Goal: Complete application form

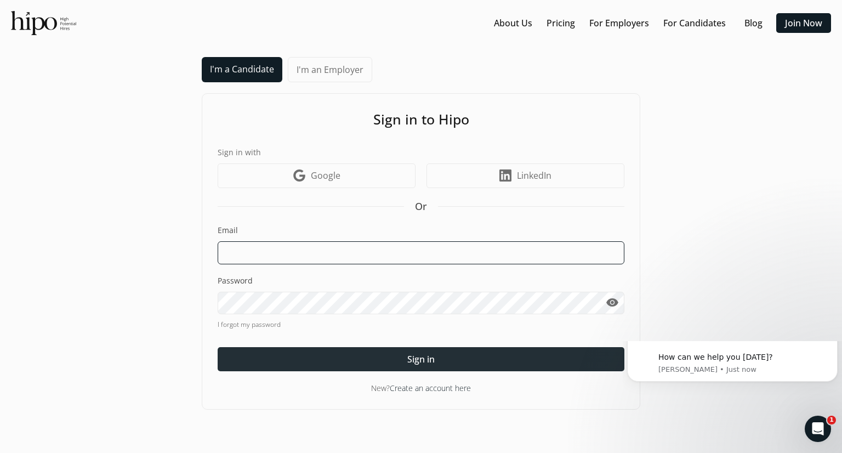
type input "[PERSON_NAME][EMAIL_ADDRESS][DOMAIN_NAME]"
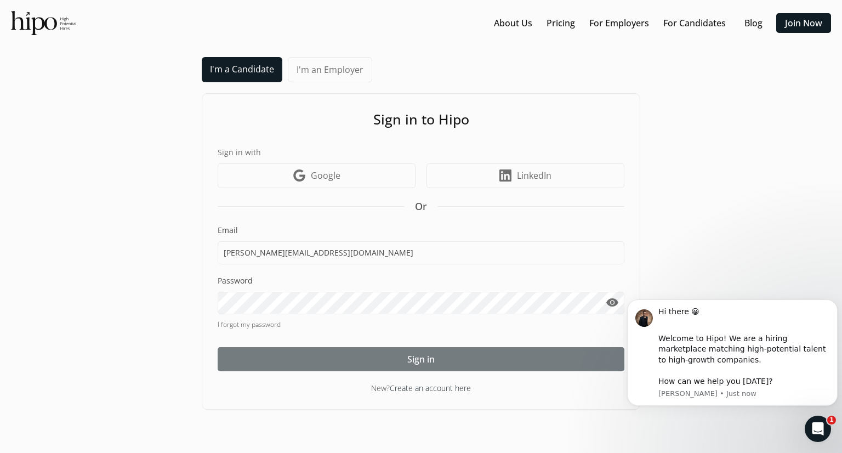
click at [439, 356] on div at bounding box center [421, 359] width 407 height 24
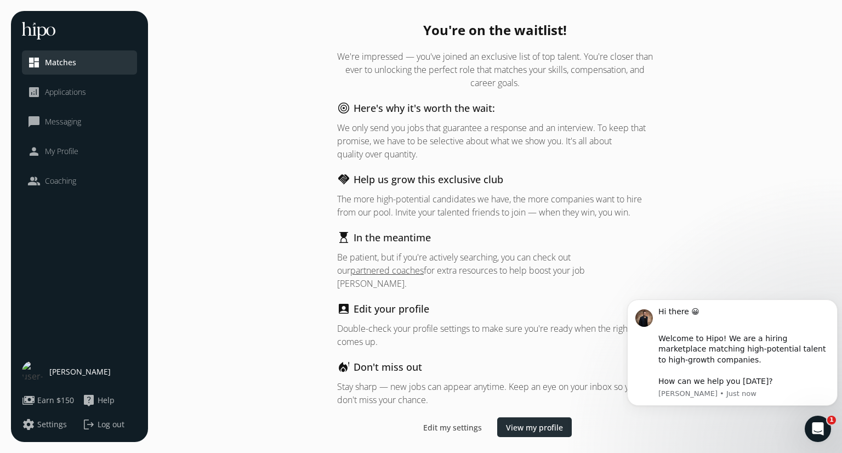
click at [521, 422] on span "View my profile" at bounding box center [534, 428] width 57 height 12
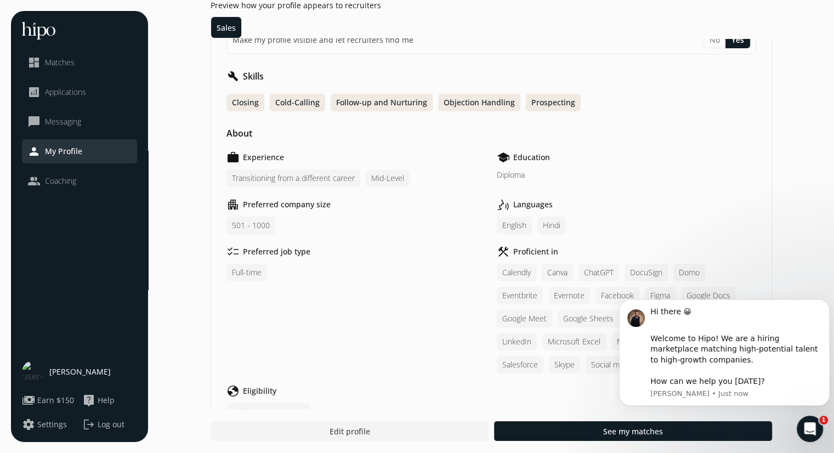
scroll to position [215, 0]
click at [254, 219] on div "501 - 1000" at bounding box center [250, 226] width 49 height 18
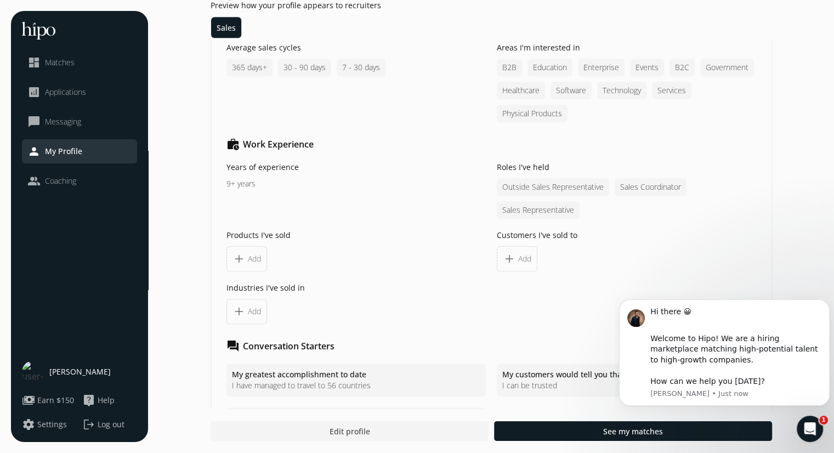
scroll to position [886, 0]
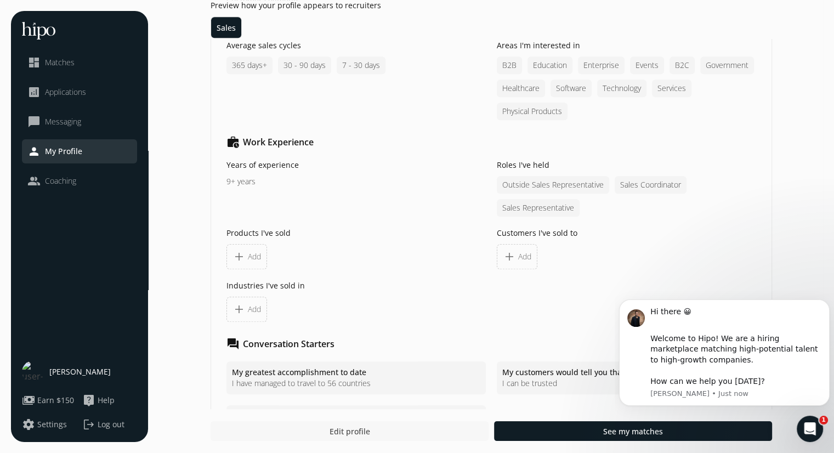
click at [339, 435] on span "Edit profile" at bounding box center [349, 431] width 41 height 12
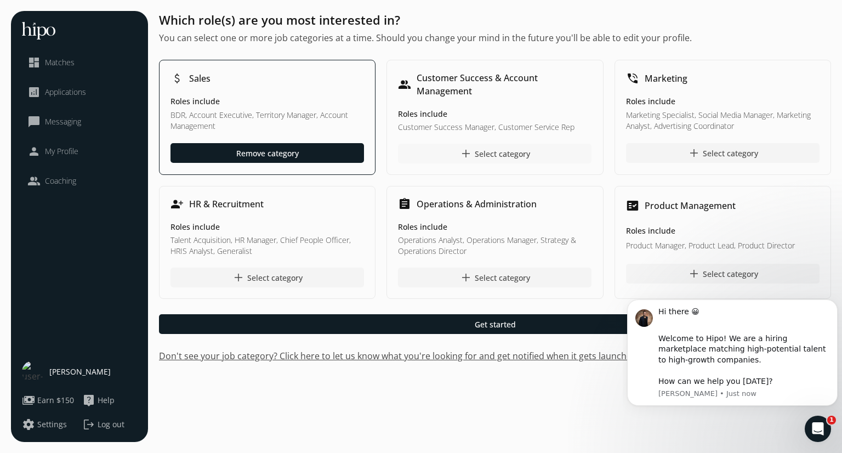
click at [474, 151] on div "add Select category" at bounding box center [494, 153] width 71 height 13
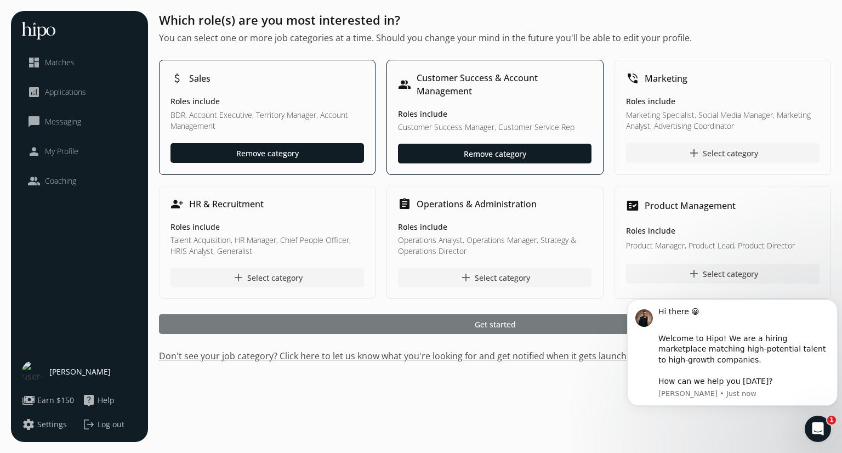
click at [494, 323] on span "Get started" at bounding box center [495, 324] width 41 height 12
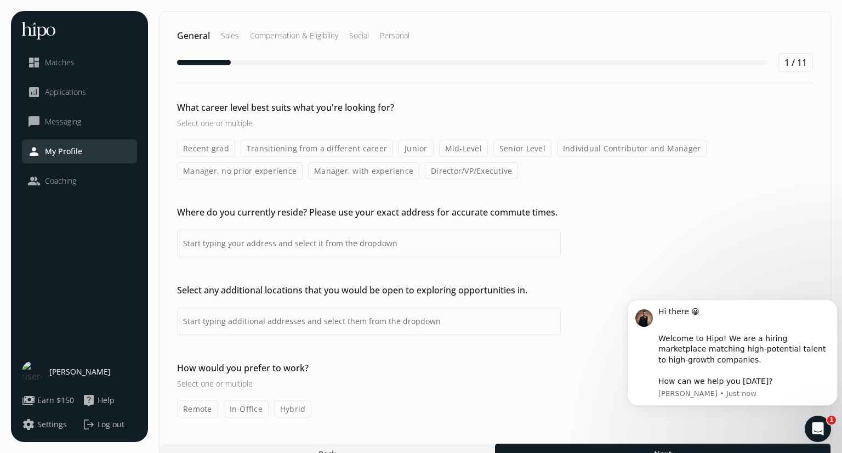
type input "[GEOGRAPHIC_DATA], [GEOGRAPHIC_DATA], [GEOGRAPHIC_DATA]"
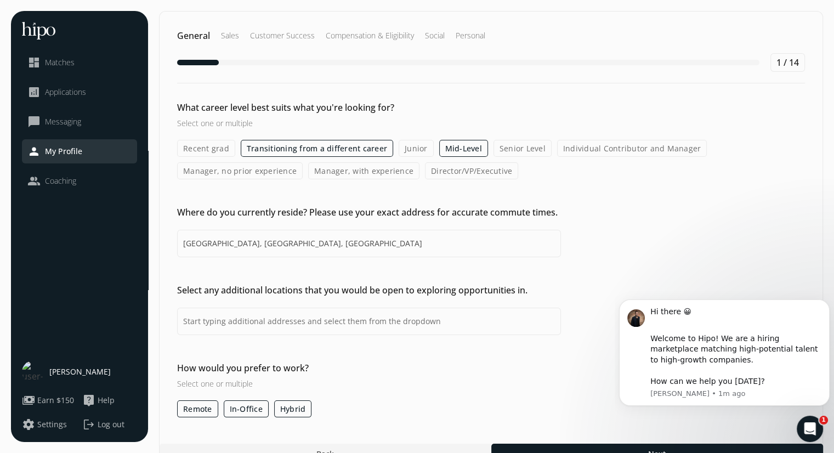
click at [300, 148] on label "Transitioning from a different career" at bounding box center [317, 148] width 152 height 17
click at [0, 0] on input "Transitioning from a different career" at bounding box center [0, 0] width 0 height 0
click at [300, 148] on label "Transitioning from a different career" at bounding box center [317, 148] width 152 height 17
click at [0, 0] on input "Transitioning from a different career" at bounding box center [0, 0] width 0 height 0
click at [405, 150] on label "Junior" at bounding box center [416, 148] width 35 height 17
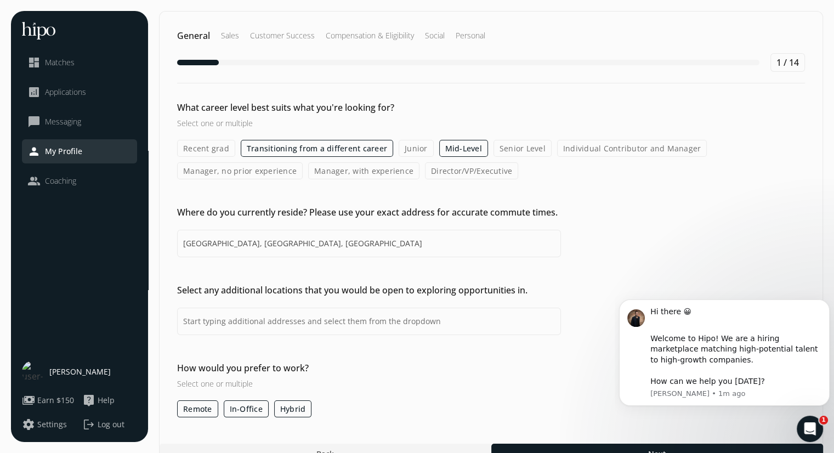
click at [0, 0] on input "Junior" at bounding box center [0, 0] width 0 height 0
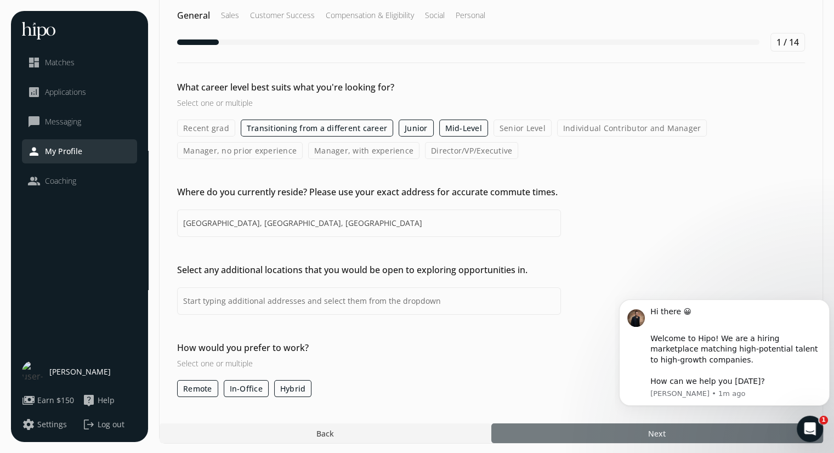
click at [582, 429] on div at bounding box center [657, 433] width 332 height 20
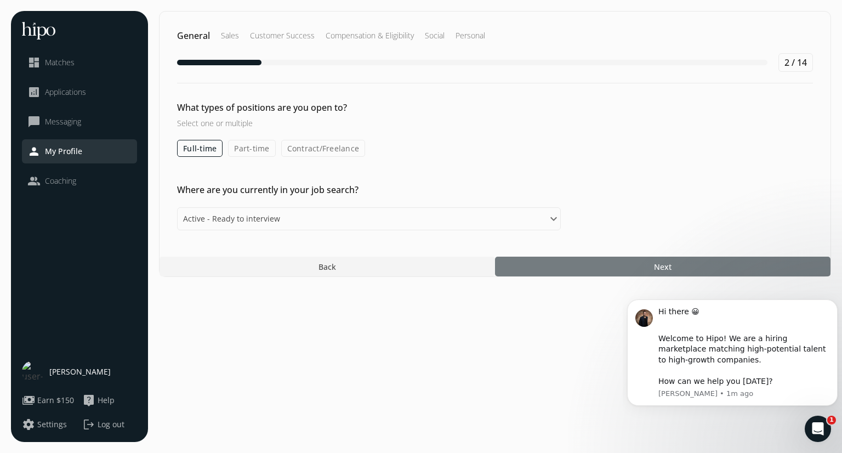
click at [615, 266] on div at bounding box center [662, 267] width 335 height 20
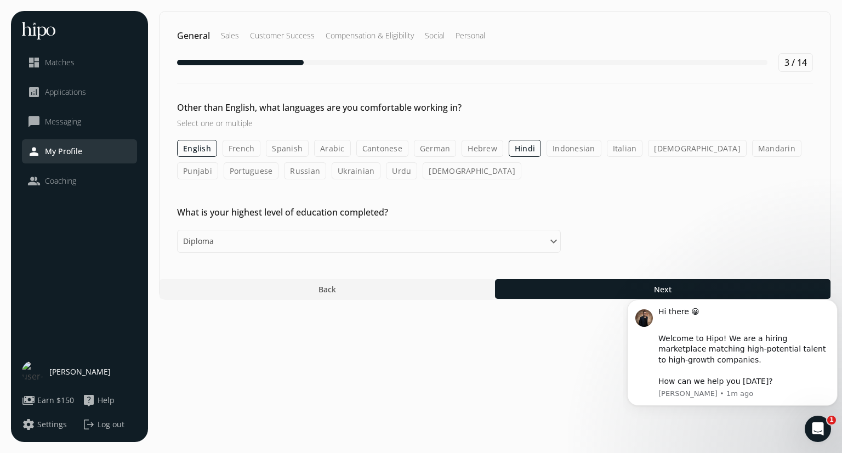
click at [386, 174] on label "Urdu" at bounding box center [401, 170] width 31 height 17
click at [0, 0] on input "Urdu" at bounding box center [0, 0] width 0 height 0
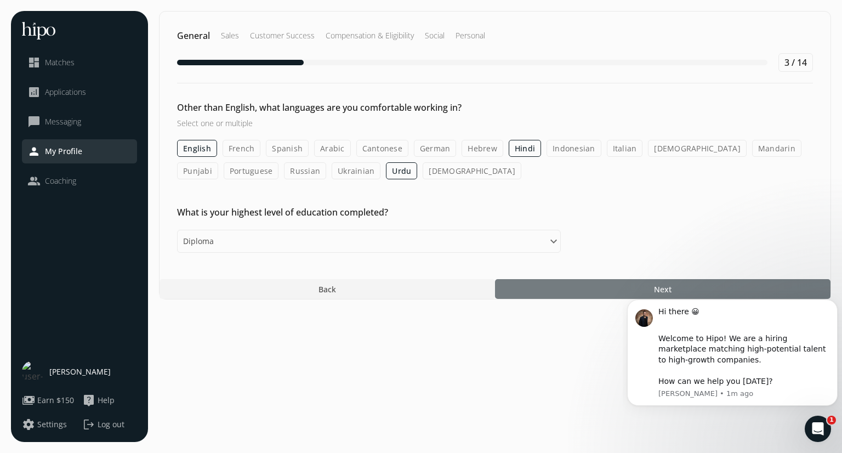
click at [614, 288] on div at bounding box center [662, 289] width 335 height 20
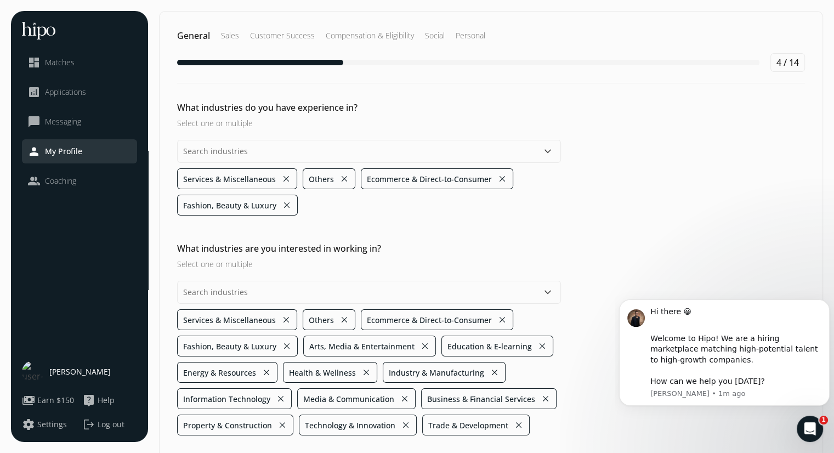
click at [545, 154] on button "keyboard_arrow_down" at bounding box center [547, 151] width 13 height 13
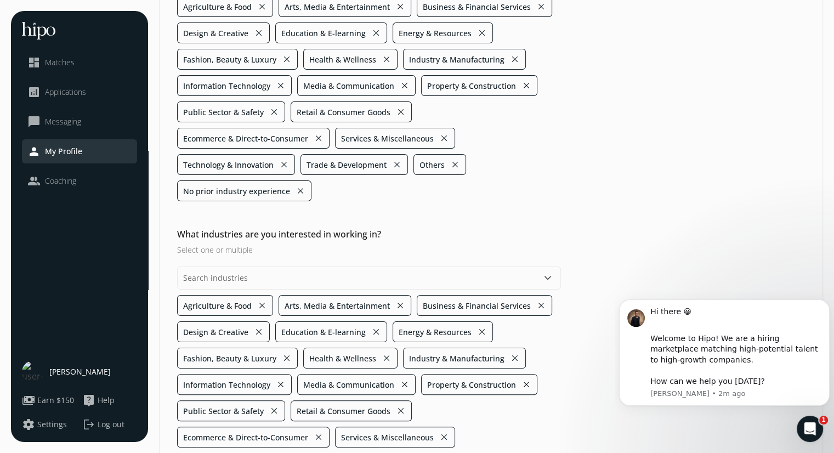
scroll to position [54, 0]
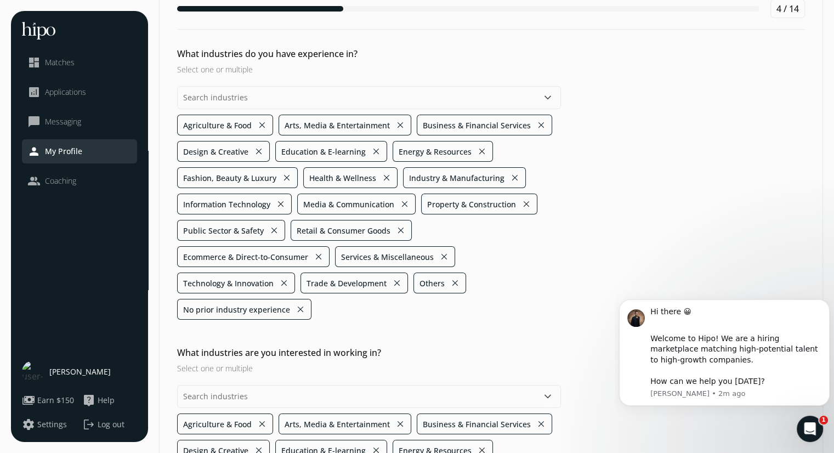
click at [400, 126] on button "close" at bounding box center [400, 124] width 10 height 15
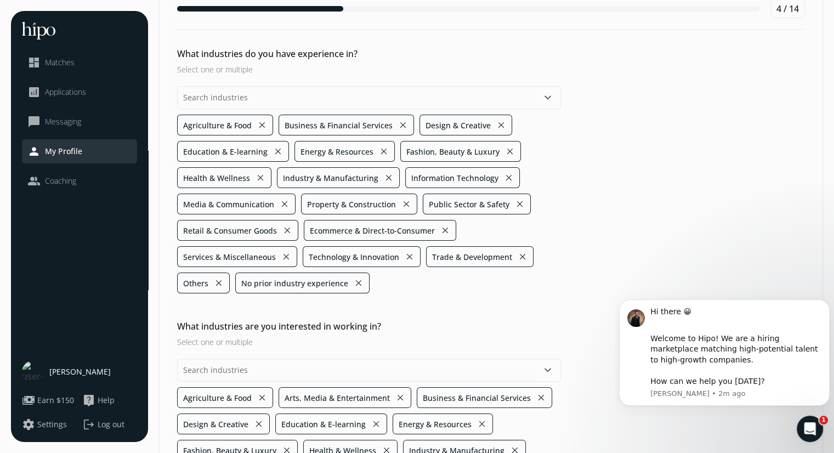
click at [400, 126] on button "close" at bounding box center [403, 124] width 10 height 15
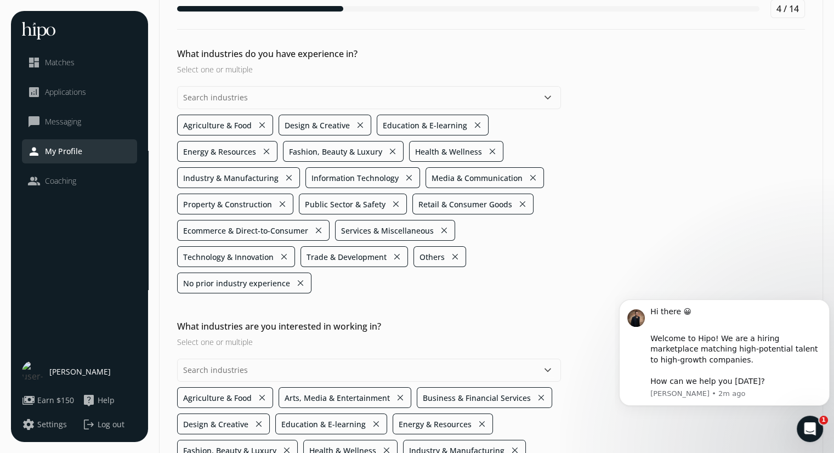
click at [360, 121] on button "close" at bounding box center [360, 124] width 10 height 15
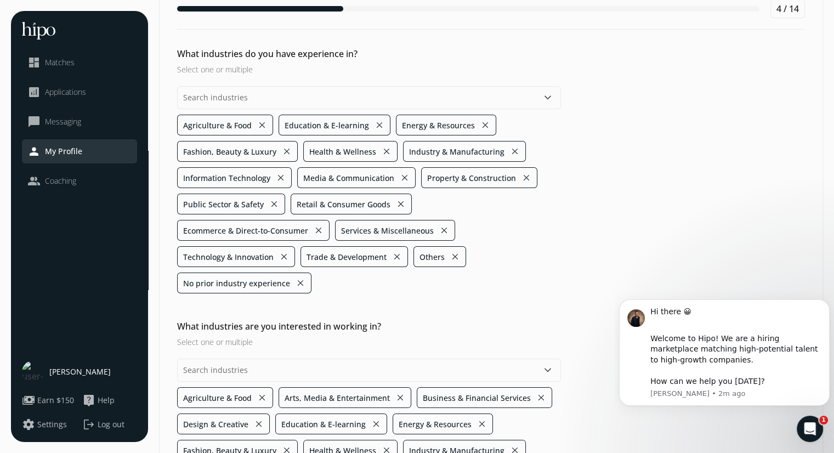
click at [377, 121] on button "close" at bounding box center [379, 124] width 10 height 15
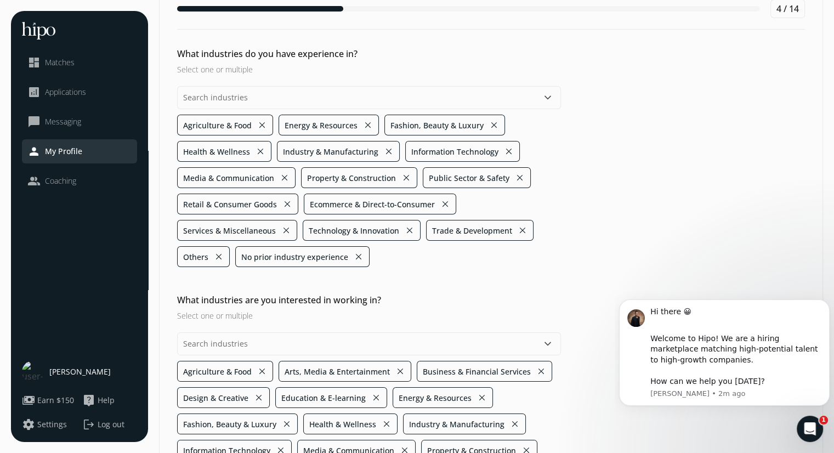
click at [364, 123] on button "close" at bounding box center [368, 124] width 10 height 15
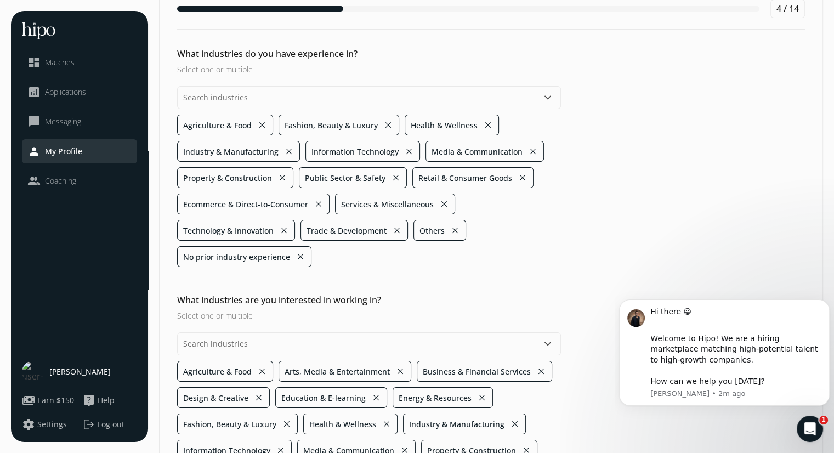
click at [483, 126] on button "close" at bounding box center [488, 124] width 10 height 15
click at [402, 147] on button "close" at bounding box center [405, 151] width 10 height 15
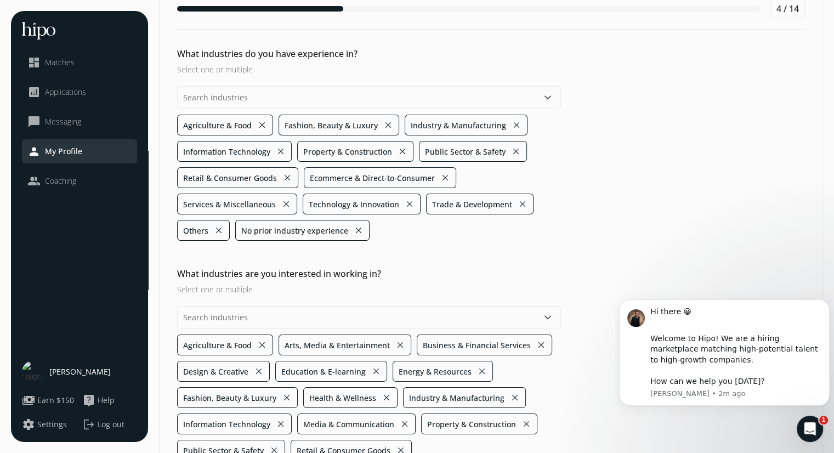
click at [511, 151] on button "close" at bounding box center [516, 151] width 10 height 15
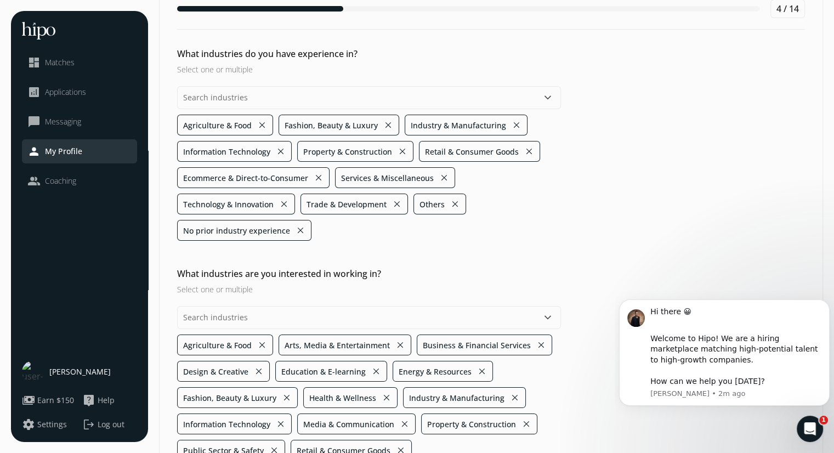
click at [280, 202] on button "close" at bounding box center [284, 203] width 10 height 15
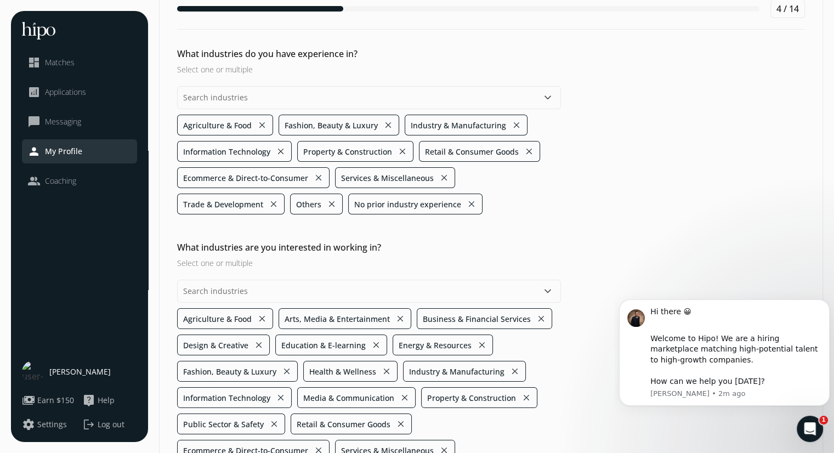
click at [332, 204] on button "close" at bounding box center [332, 203] width 10 height 15
click at [408, 202] on button "close" at bounding box center [413, 203] width 10 height 15
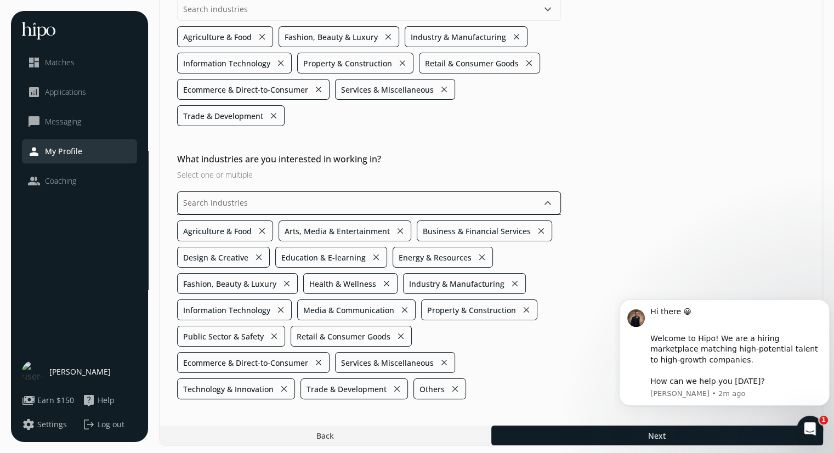
click at [435, 208] on input "text" at bounding box center [369, 202] width 384 height 23
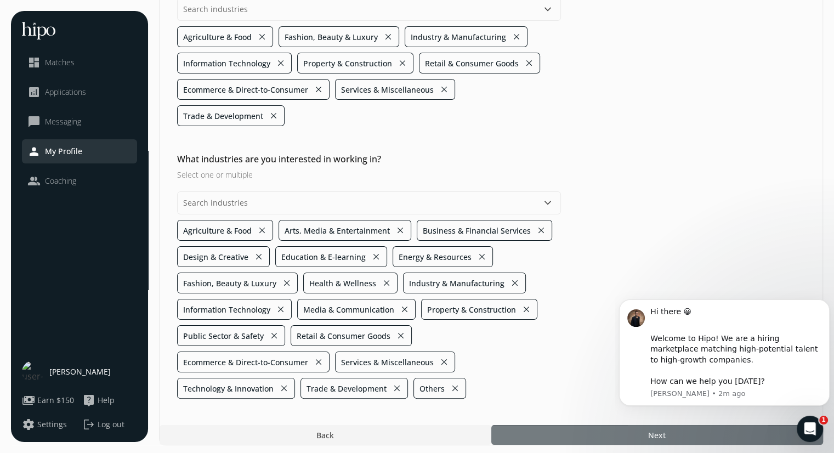
click at [594, 433] on div at bounding box center [657, 435] width 332 height 20
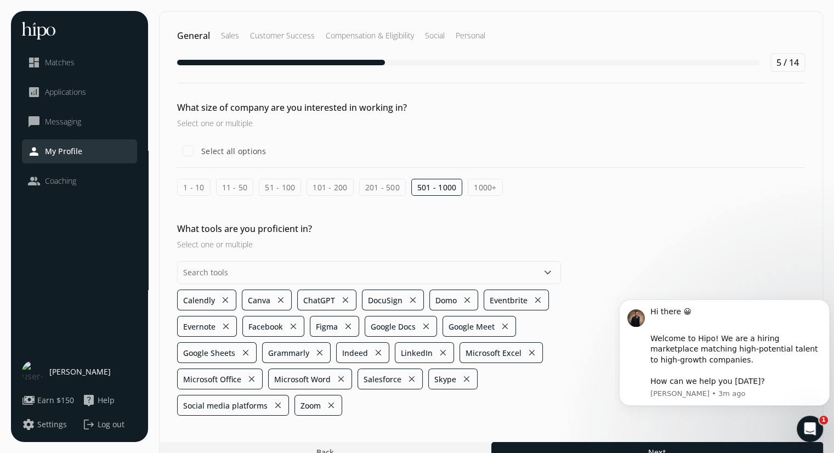
click at [191, 190] on label "1 - 10" at bounding box center [193, 187] width 33 height 17
click at [0, 0] on input "1 - 10" at bounding box center [0, 0] width 0 height 0
click at [221, 190] on label "11 - 50" at bounding box center [235, 187] width 38 height 17
click at [0, 0] on input "11 - 50" at bounding box center [0, 0] width 0 height 0
click at [270, 188] on label "51 - 100" at bounding box center [280, 187] width 42 height 17
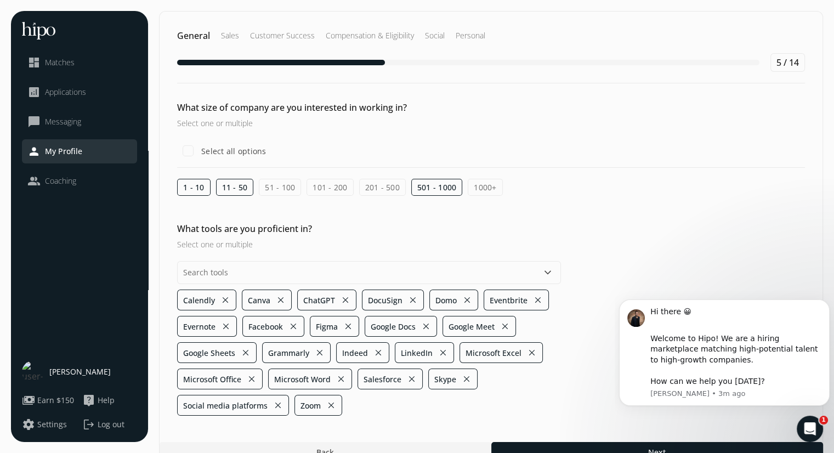
click at [0, 0] on input "51 - 100" at bounding box center [0, 0] width 0 height 0
click at [335, 190] on label "101 - 200" at bounding box center [329, 187] width 47 height 17
click at [0, 0] on input "101 - 200" at bounding box center [0, 0] width 0 height 0
click at [371, 193] on label "201 - 500" at bounding box center [382, 187] width 47 height 17
click at [0, 0] on input "201 - 500" at bounding box center [0, 0] width 0 height 0
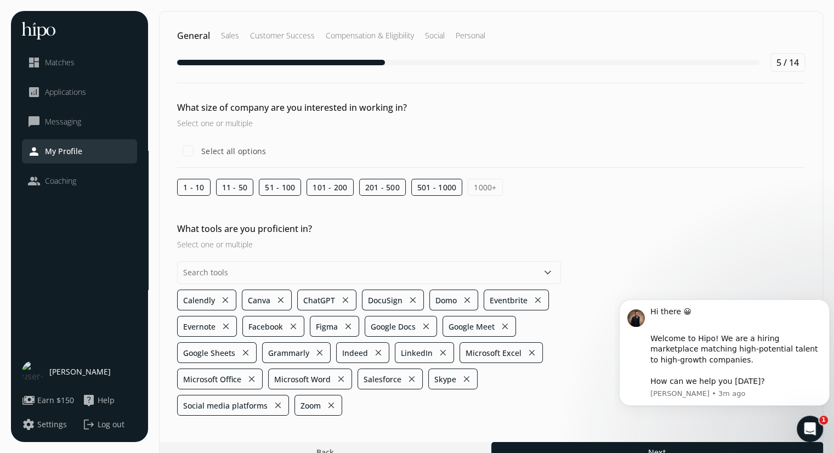
click at [471, 183] on label "1000+" at bounding box center [485, 187] width 35 height 17
click at [0, 0] on input "1000+" at bounding box center [0, 0] width 0 height 0
checkbox input "true"
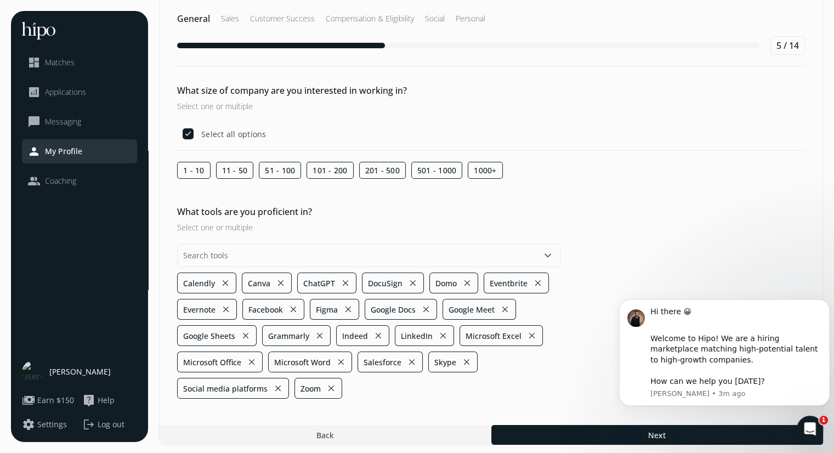
scroll to position [18, 0]
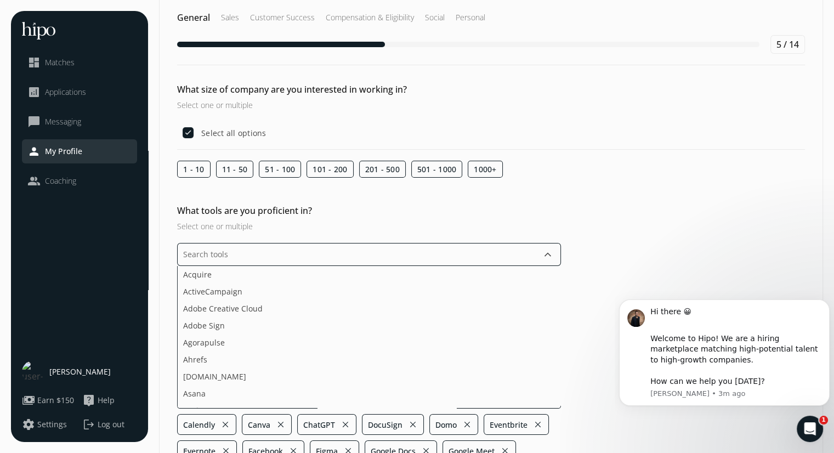
click at [528, 255] on input "text" at bounding box center [369, 254] width 384 height 23
click at [259, 392] on li "aspireIQ" at bounding box center [369, 393] width 383 height 17
click at [350, 345] on li "aspireIQ" at bounding box center [369, 344] width 383 height 17
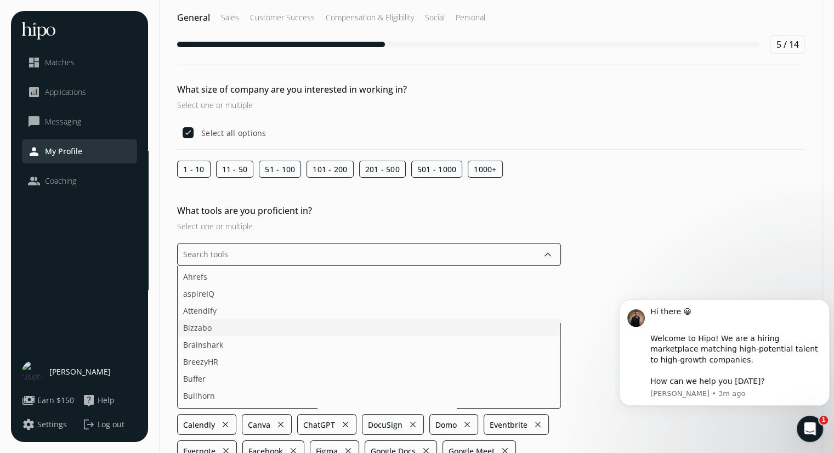
click at [298, 320] on li "Bizzabo" at bounding box center [369, 327] width 383 height 17
click at [239, 352] on li "Collage HR" at bounding box center [369, 352] width 383 height 17
click at [215, 357] on li "Hubspot Service Hub" at bounding box center [369, 358] width 383 height 17
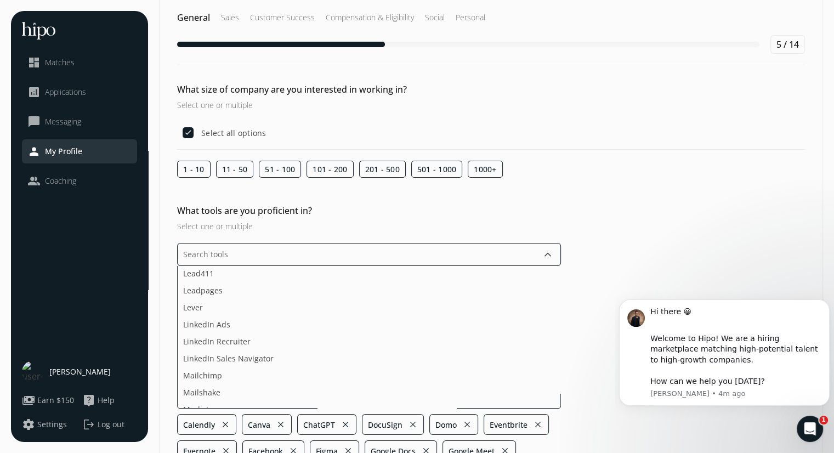
scroll to position [987, 0]
click at [214, 359] on span "LinkedIn Sales Navigator" at bounding box center [228, 358] width 90 height 12
click at [214, 359] on span "Mailchimp" at bounding box center [202, 358] width 39 height 12
click at [215, 326] on li "Moz" at bounding box center [369, 325] width 383 height 17
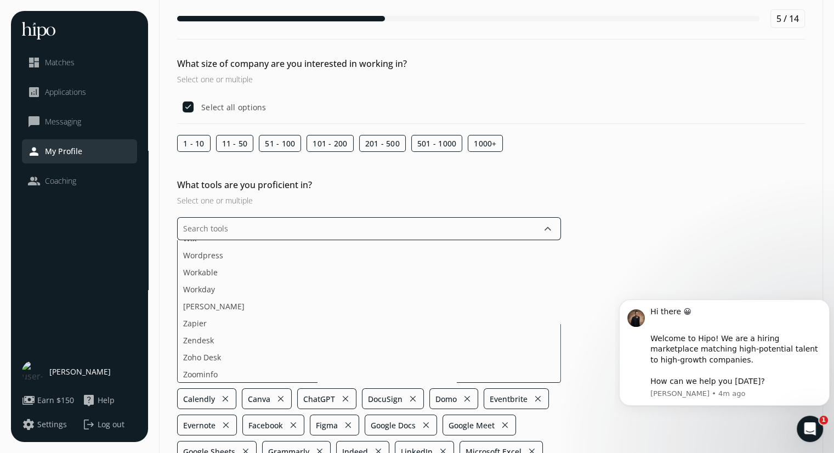
scroll to position [53, 0]
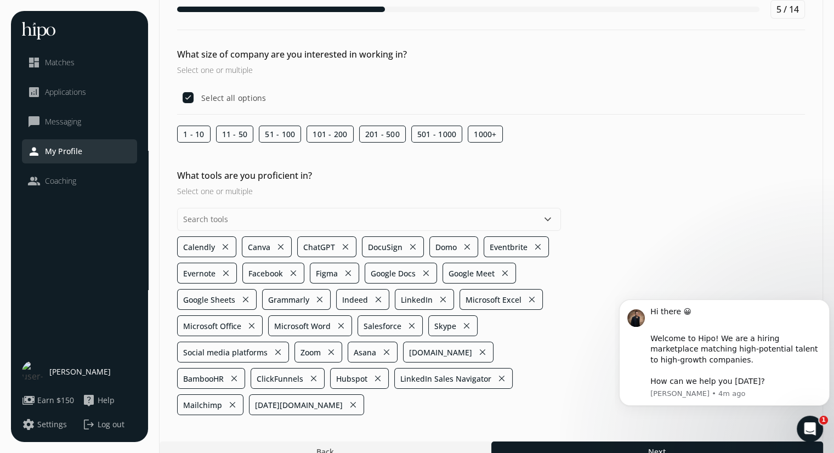
click at [618, 136] on div "1 - 10 11 - 50 51 - 100 101 - 200 201 - 500 501 - 1000 1000+" at bounding box center [491, 134] width 628 height 17
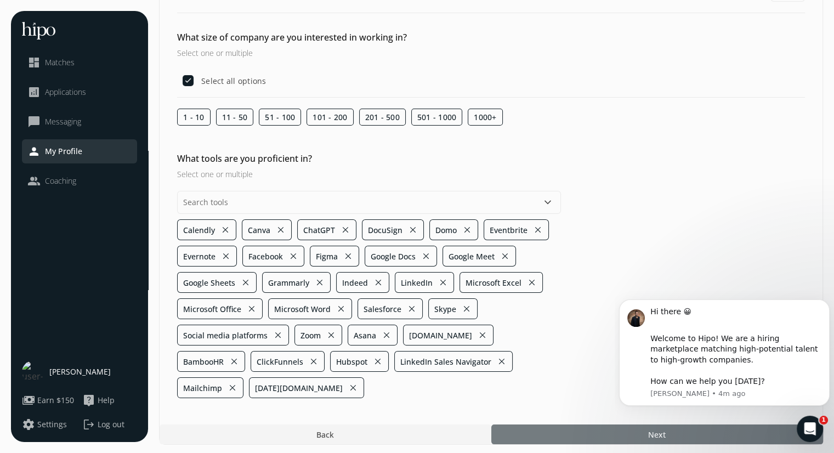
click at [601, 430] on div at bounding box center [657, 434] width 332 height 20
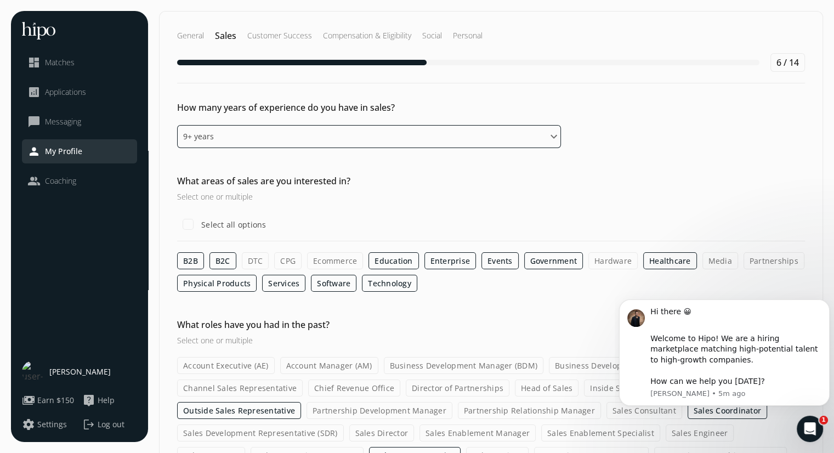
click at [461, 128] on select "Please select an option 0 - 1 years 2 - 3 years 4 - 5 years 6 - 8 years 9+ years" at bounding box center [369, 136] width 384 height 23
click at [177, 125] on select "Please select an option 0 - 1 years 2 - 3 years 4 - 5 years 6 - 8 years 9+ years" at bounding box center [369, 136] width 384 height 23
click at [250, 259] on label "DTC" at bounding box center [255, 260] width 27 height 17
click at [0, 0] on input "DTC" at bounding box center [0, 0] width 0 height 0
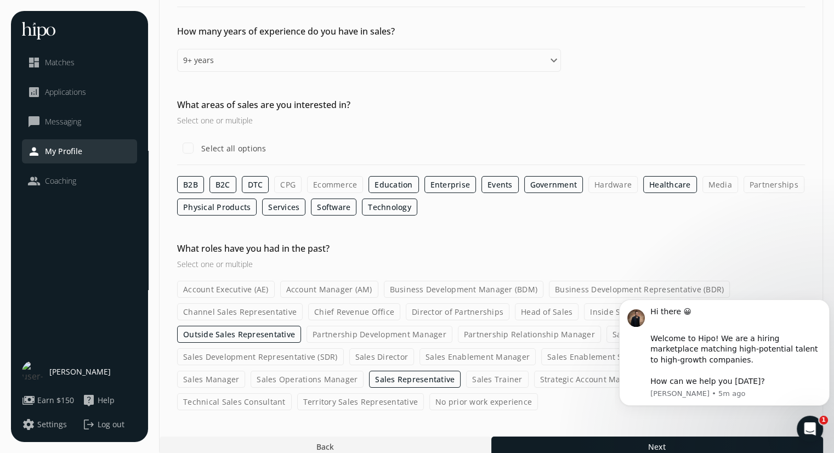
scroll to position [89, 0]
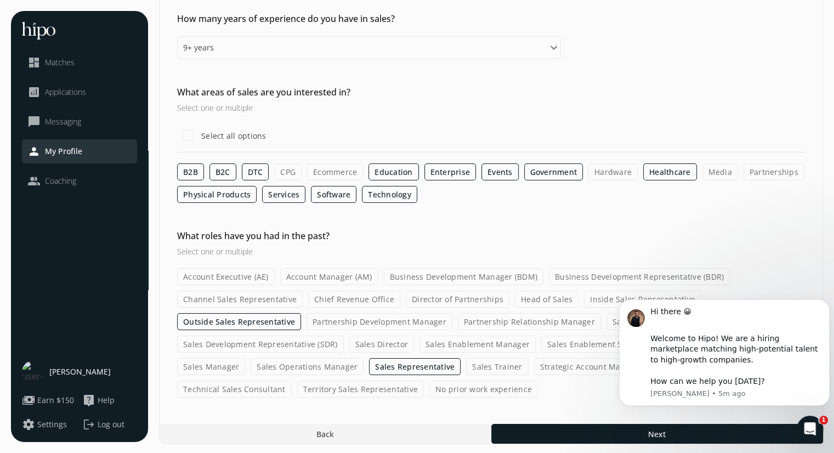
click at [629, 274] on label "Business Development Representative (BDR)" at bounding box center [639, 276] width 181 height 17
click at [0, 0] on input "Business Development Representative (BDR)" at bounding box center [0, 0] width 0 height 0
click at [579, 279] on label "Business Development Representative (BDR)" at bounding box center [639, 276] width 181 height 17
click at [0, 0] on input "Business Development Representative (BDR)" at bounding box center [0, 0] width 0 height 0
click at [579, 279] on label "Business Development Representative (BDR)" at bounding box center [639, 276] width 181 height 17
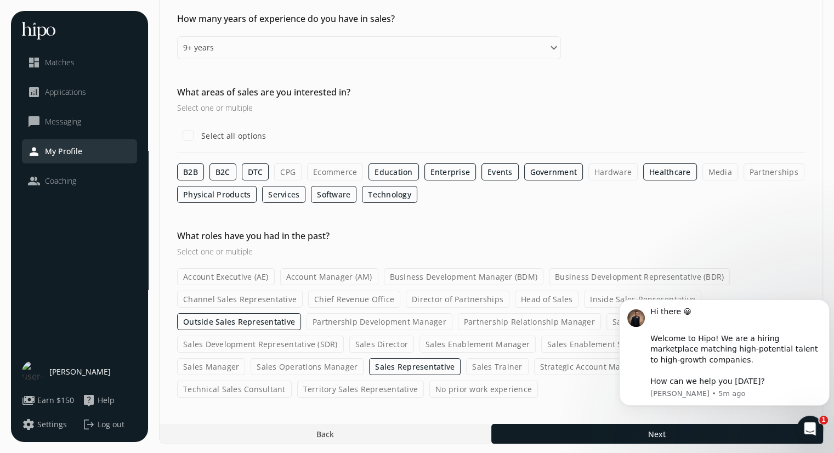
click at [0, 0] on input "Business Development Representative (BDR)" at bounding box center [0, 0] width 0 height 0
click at [805, 428] on icon "Open Intercom Messenger" at bounding box center [808, 427] width 18 height 18
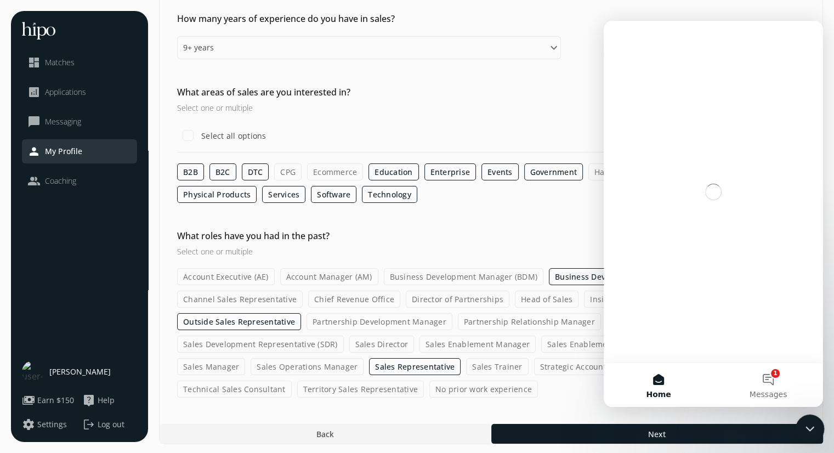
scroll to position [0, 0]
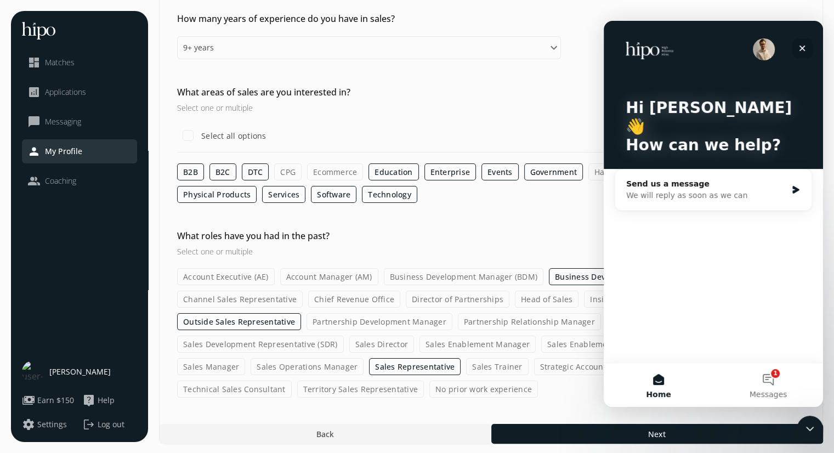
click at [801, 48] on icon "Close" at bounding box center [802, 48] width 6 height 6
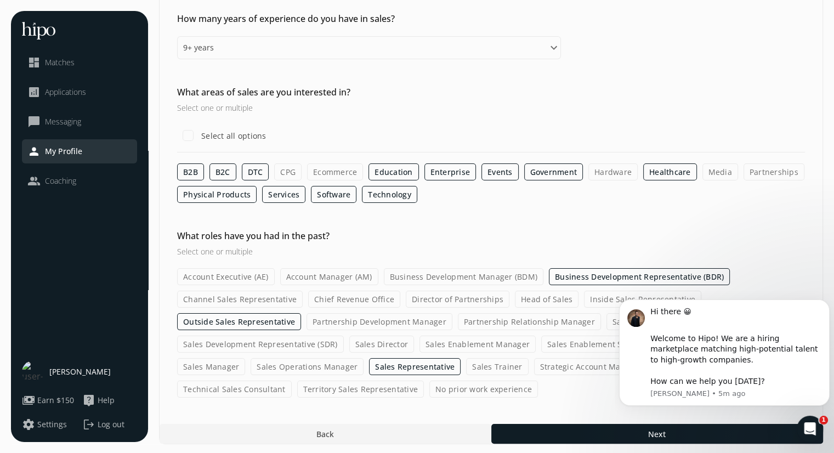
click at [399, 385] on label "Territory Sales Representative" at bounding box center [360, 388] width 127 height 17
click at [0, 0] on input "Territory Sales Representative" at bounding box center [0, 0] width 0 height 0
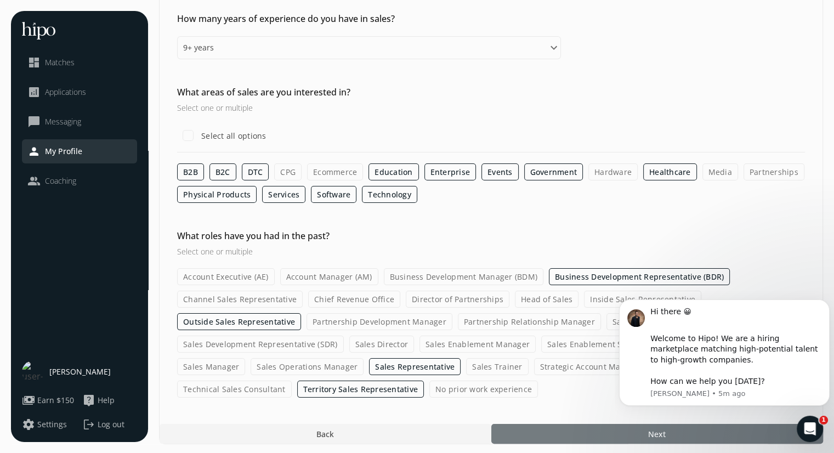
click at [601, 428] on div at bounding box center [657, 434] width 332 height 20
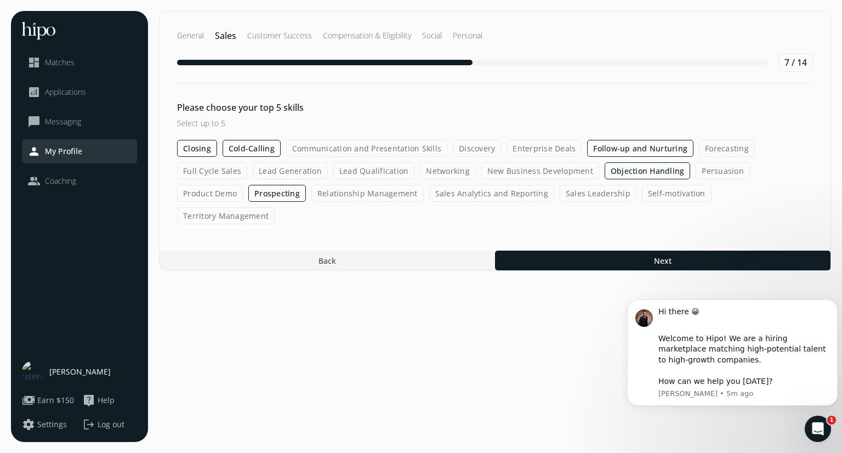
click at [416, 147] on label "Communication and Presentation Skills" at bounding box center [366, 148] width 161 height 17
click at [0, 0] on input "Communication and Presentation Skills" at bounding box center [0, 0] width 0 height 0
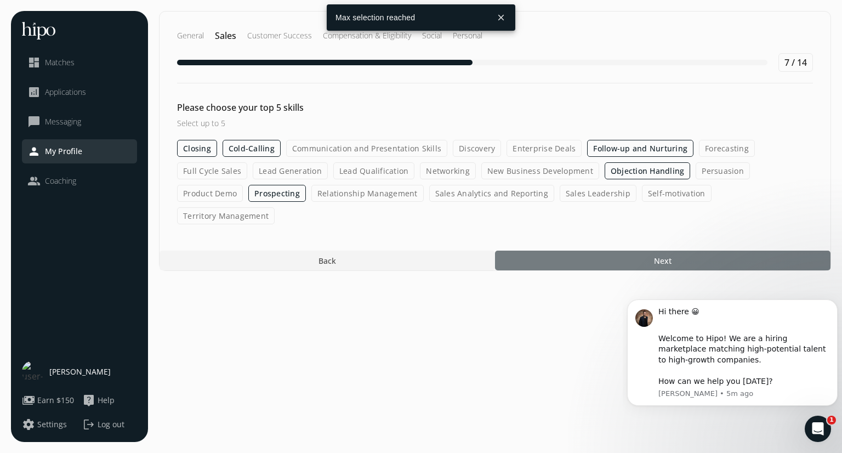
click at [576, 251] on div at bounding box center [662, 261] width 335 height 20
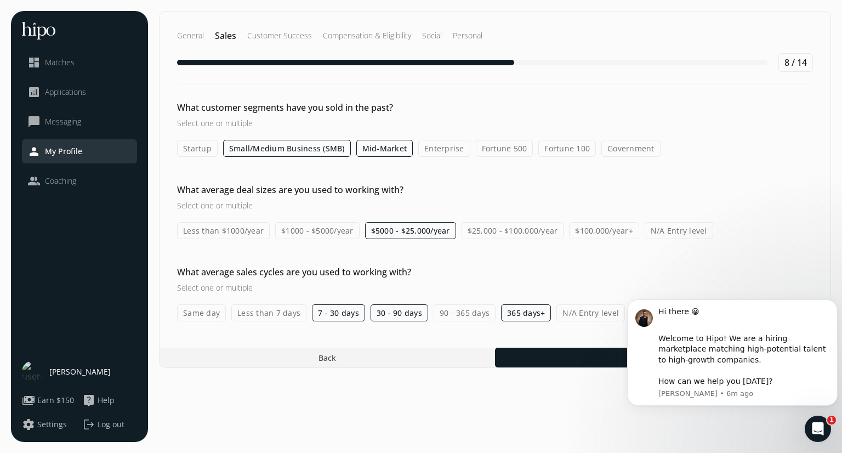
click at [201, 149] on label "Startup" at bounding box center [197, 148] width 41 height 17
click at [0, 0] on input "Startup" at bounding box center [0, 0] width 0 height 0
click at [430, 140] on label "Enterprise" at bounding box center [444, 148] width 52 height 17
click at [0, 0] on input "Enterprise" at bounding box center [0, 0] width 0 height 0
click at [500, 140] on label "Fortune 500" at bounding box center [505, 148] width 58 height 17
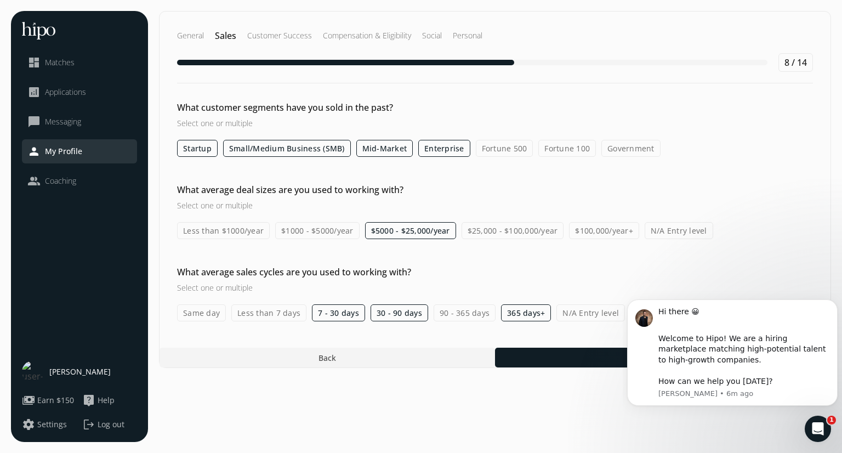
click at [0, 0] on input "Fortune 500" at bounding box center [0, 0] width 0 height 0
click at [559, 147] on label "Fortune 100" at bounding box center [567, 148] width 58 height 17
click at [0, 0] on input "Fortune 100" at bounding box center [0, 0] width 0 height 0
click at [236, 233] on label "Less than $1000/year" at bounding box center [223, 230] width 93 height 17
click at [0, 0] on input "Less than $1000/year" at bounding box center [0, 0] width 0 height 0
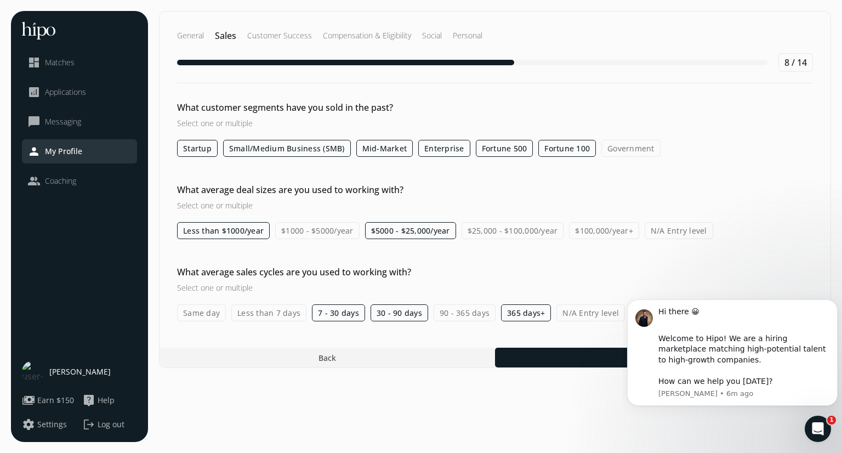
click at [292, 237] on label "$1000 - $5000/year" at bounding box center [317, 230] width 84 height 17
click at [0, 0] on input "$1000 - $5000/year" at bounding box center [0, 0] width 0 height 0
click at [449, 309] on label "90 - 365 days" at bounding box center [465, 312] width 62 height 17
click at [0, 0] on input "90 - 365 days" at bounding box center [0, 0] width 0 height 0
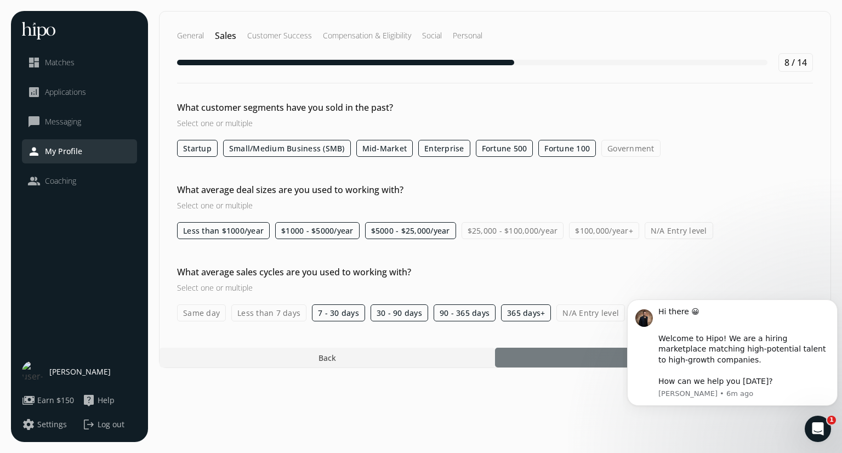
click at [558, 359] on div at bounding box center [662, 358] width 335 height 20
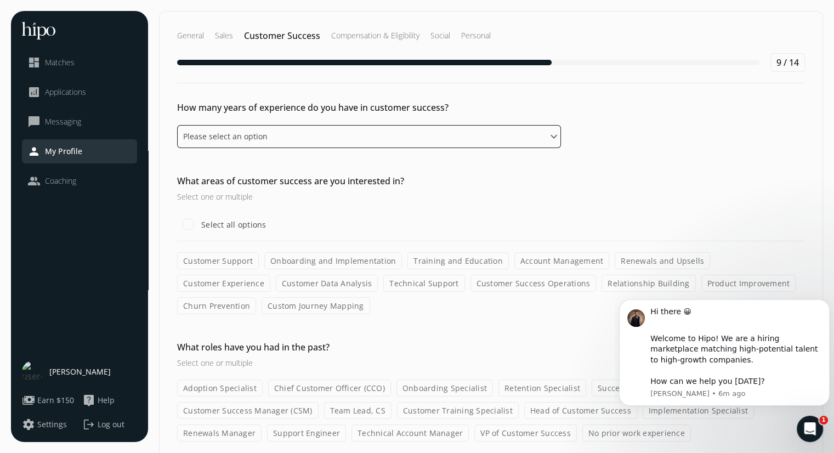
click at [470, 141] on select "Please select an option 0 - 1 years 2 - 3 years 4 - 5 years 6 - 8 years 9+ years" at bounding box center [369, 136] width 384 height 23
select select "nine_plus_years"
click at [177, 125] on select "Please select an option 0 - 1 years 2 - 3 years 4 - 5 years 6 - 8 years 9+ years" at bounding box center [369, 136] width 384 height 23
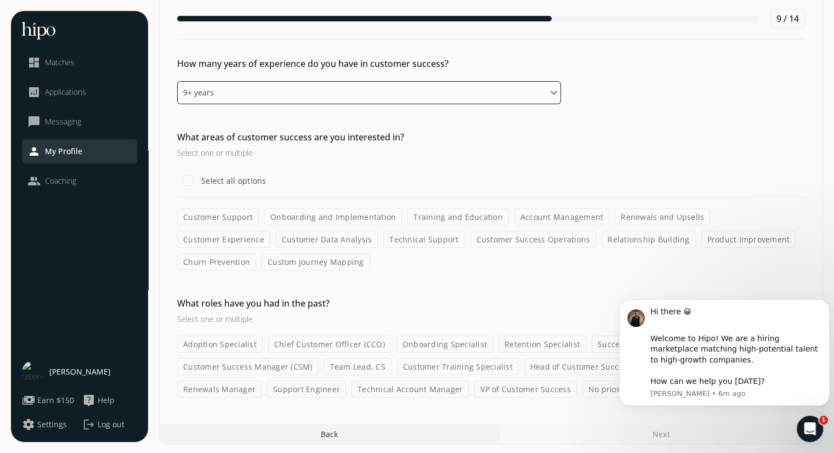
scroll to position [44, 0]
click at [630, 213] on label "Renewals and Upsells" at bounding box center [661, 216] width 95 height 17
click at [0, 0] on input "Renewals and Upsells" at bounding box center [0, 0] width 0 height 0
click at [270, 231] on label "Customer Experience" at bounding box center [223, 239] width 93 height 17
click at [0, 0] on input "Customer Experience" at bounding box center [0, 0] width 0 height 0
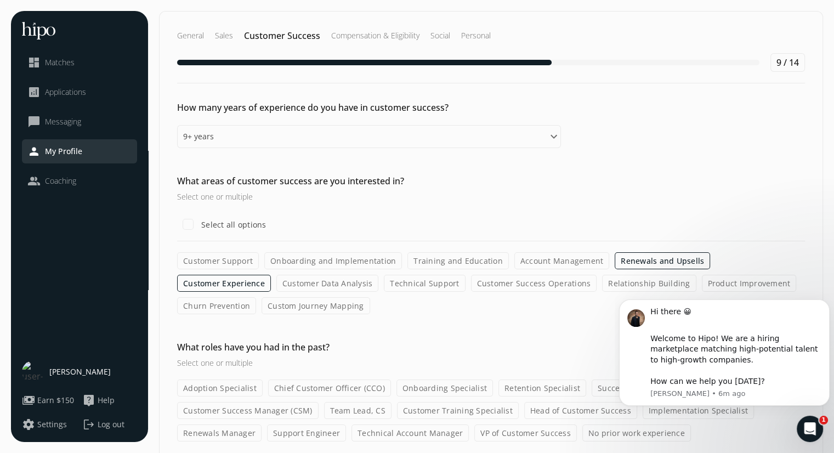
scroll to position [0, 0]
click at [645, 412] on body "Hi there 😀 ​ Welcome to Hipo! We are a hiring marketplace matching high-potenti…" at bounding box center [724, 366] width 210 height 153
click at [638, 408] on body "Hi there 😀 ​ Welcome to Hipo! We are a hiring marketplace matching high-potenti…" at bounding box center [724, 366] width 210 height 153
click at [636, 411] on body "Hi there 😀 ​ Welcome to Hipo! We are a hiring marketplace matching high-potenti…" at bounding box center [724, 366] width 210 height 153
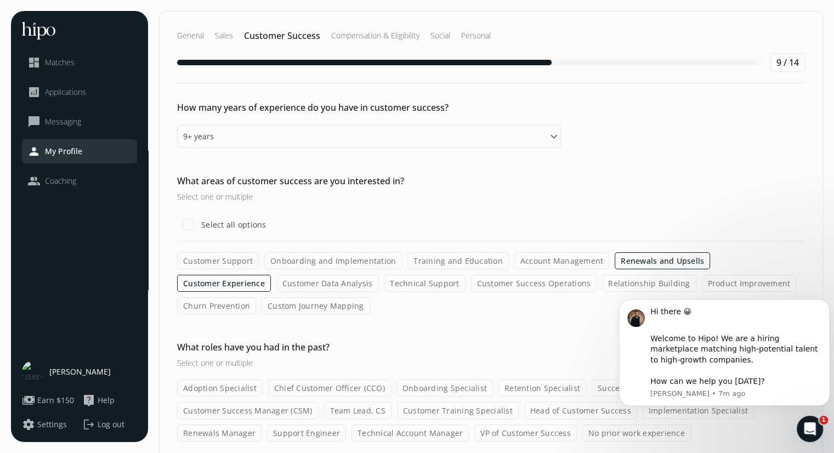
click at [565, 343] on div "What roles have you had in the past? Select one or multiple Adoption Specialist…" at bounding box center [491, 390] width 663 height 101
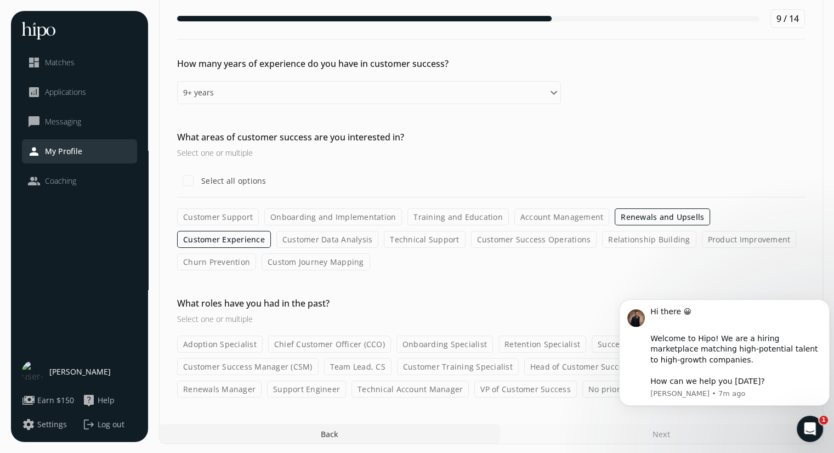
click at [491, 366] on label "Customer Training Specialist" at bounding box center [458, 366] width 122 height 17
click at [0, 0] on input "Customer Training Specialist" at bounding box center [0, 0] width 0 height 0
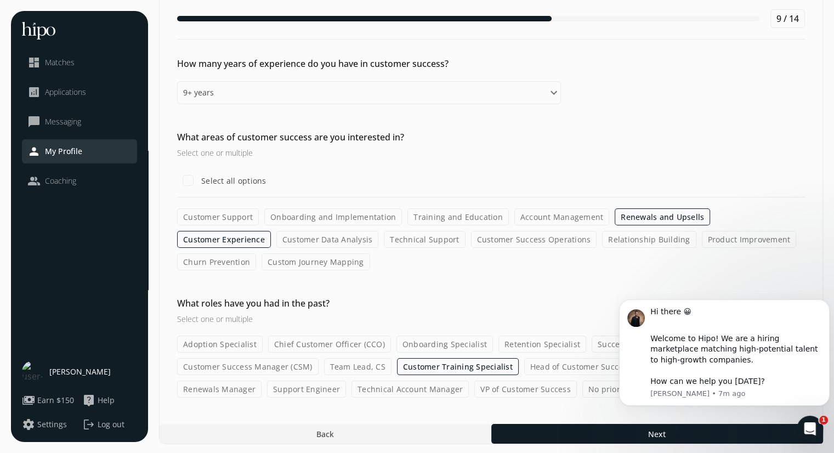
click at [627, 434] on body "Hi there 😀 ​ Welcome to Hipo! We are a hiring marketplace matching high-potenti…" at bounding box center [724, 366] width 210 height 153
click at [653, 429] on body "Hi there 😀 ​ Welcome to Hipo! We are a hiring marketplace matching high-potenti…" at bounding box center [724, 366] width 210 height 153
click at [649, 434] on body "Hi there 😀 ​ Welcome to Hipo! We are a hiring marketplace matching high-potenti…" at bounding box center [724, 366] width 210 height 153
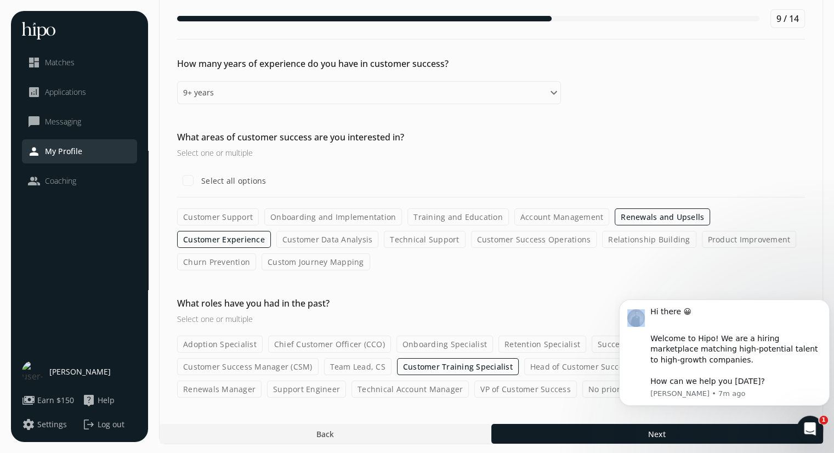
click at [649, 434] on body "Hi there 😀 ​ Welcome to Hipo! We are a hiring marketplace matching high-potenti…" at bounding box center [724, 366] width 210 height 153
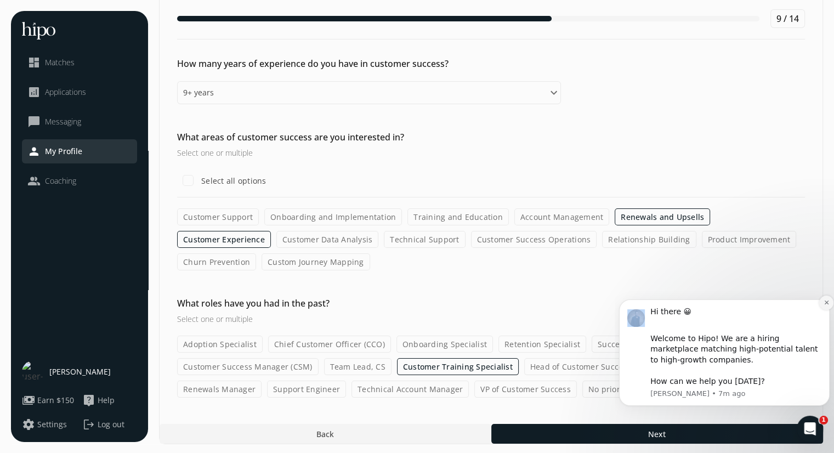
click at [827, 304] on icon "Dismiss notification" at bounding box center [826, 302] width 4 height 4
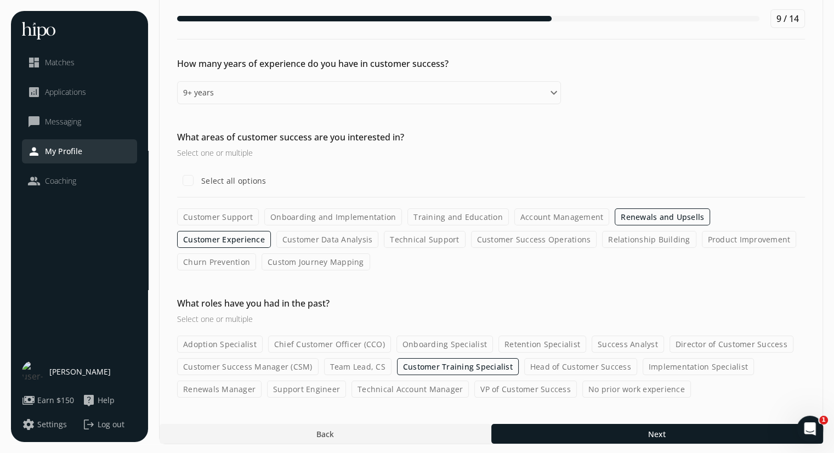
click at [688, 362] on label "Implementation Specialist" at bounding box center [697, 366] width 111 height 17
click at [0, 0] on input "Implementation Specialist" at bounding box center [0, 0] width 0 height 0
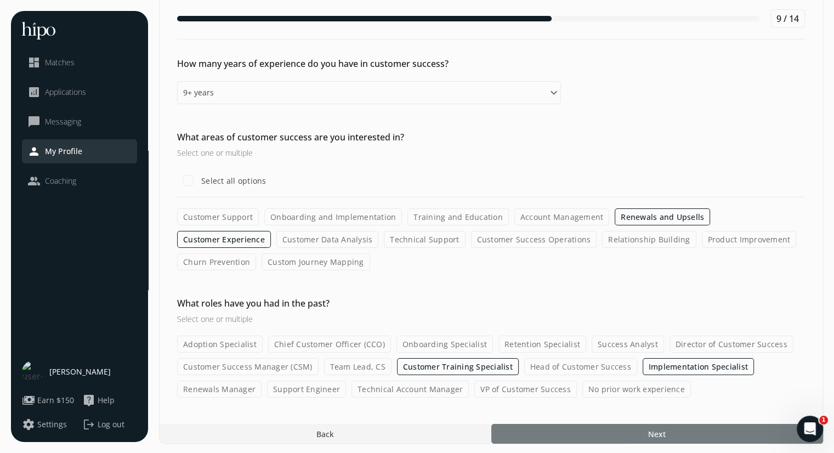
click at [659, 431] on span "Next" at bounding box center [657, 434] width 18 height 12
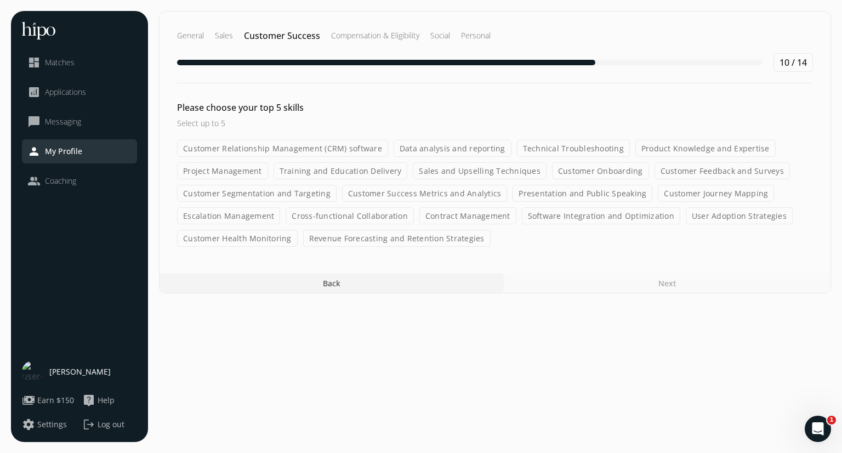
click at [585, 192] on label "Presentation and Public Speaking" at bounding box center [583, 193] width 140 height 17
click at [0, 0] on input "Presentation and Public Speaking" at bounding box center [0, 0] width 0 height 0
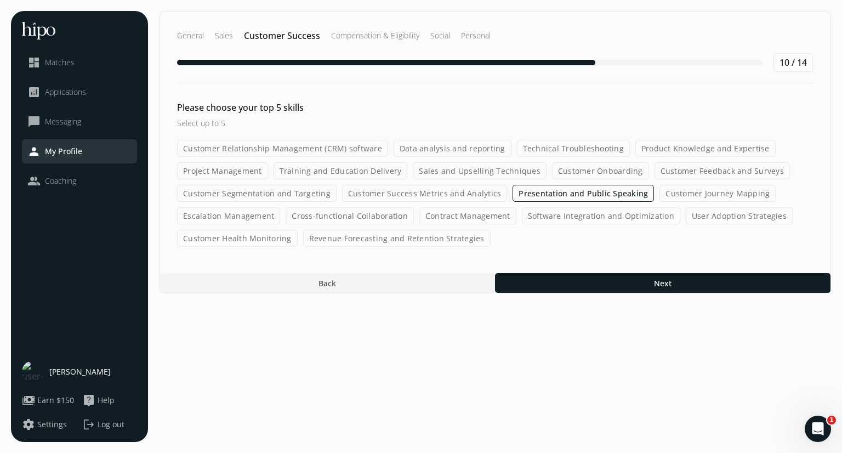
click at [236, 215] on label "Escalation Management" at bounding box center [228, 215] width 103 height 17
click at [0, 0] on input "Escalation Management" at bounding box center [0, 0] width 0 height 0
click at [229, 235] on label "Customer Health Monitoring" at bounding box center [237, 238] width 121 height 17
click at [0, 0] on input "Customer Health Monitoring" at bounding box center [0, 0] width 0 height 0
click at [247, 194] on label "Customer Segmentation and Targeting" at bounding box center [257, 193] width 160 height 17
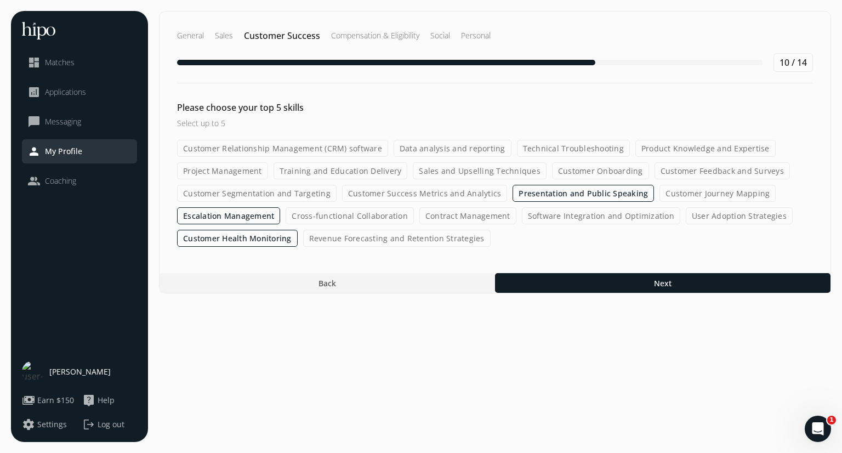
click at [0, 0] on input "Customer Segmentation and Targeting" at bounding box center [0, 0] width 0 height 0
click at [439, 165] on label "Sales and Upselling Techniques" at bounding box center [480, 170] width 134 height 17
click at [0, 0] on input "Sales and Upselling Techniques" at bounding box center [0, 0] width 0 height 0
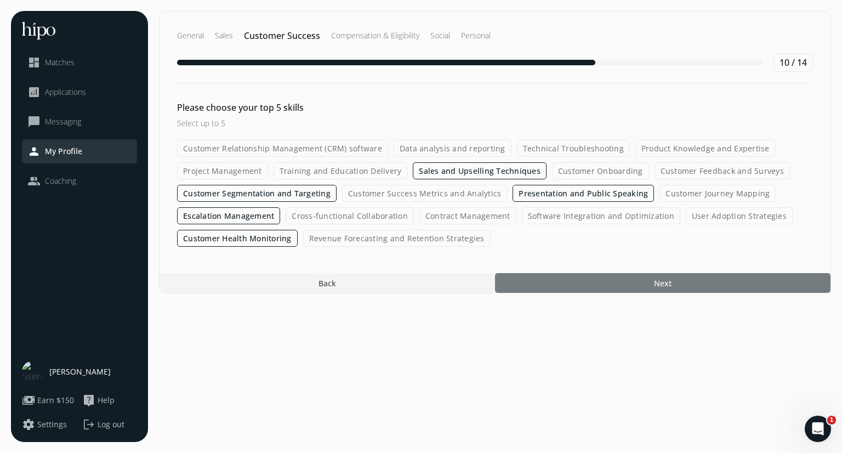
click at [656, 280] on span "Next" at bounding box center [663, 283] width 18 height 12
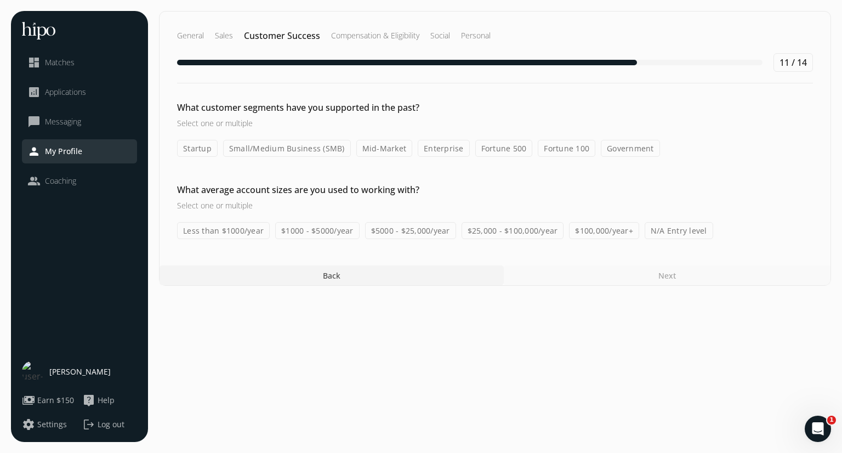
click at [292, 149] on label "Small/Medium Business (SMB)" at bounding box center [287, 148] width 128 height 17
click at [0, 0] on input "Small/Medium Business (SMB)" at bounding box center [0, 0] width 0 height 0
click at [379, 146] on label "Mid-Market" at bounding box center [384, 148] width 56 height 17
click at [0, 0] on input "Mid-Market" at bounding box center [0, 0] width 0 height 0
click at [438, 150] on label "Enterprise" at bounding box center [444, 148] width 52 height 17
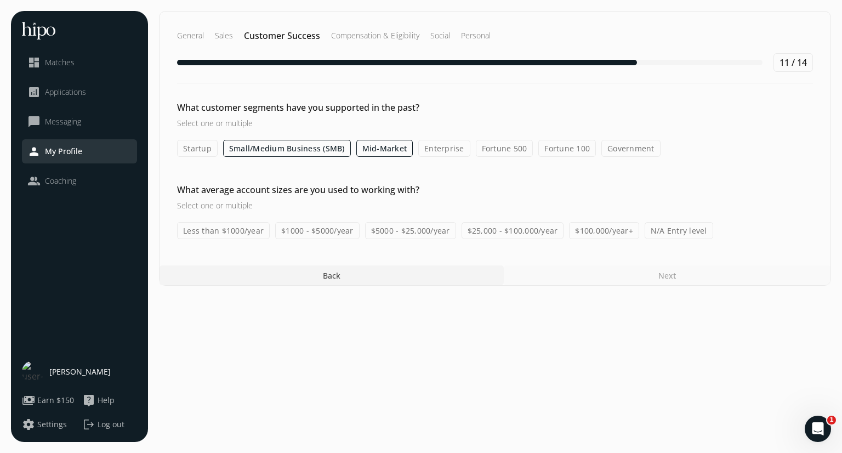
click at [0, 0] on input "Enterprise" at bounding box center [0, 0] width 0 height 0
click at [486, 149] on label "Fortune 500" at bounding box center [505, 148] width 58 height 17
click at [0, 0] on input "Fortune 500" at bounding box center [0, 0] width 0 height 0
click at [565, 151] on label "Fortune 100" at bounding box center [567, 148] width 58 height 17
click at [0, 0] on input "Fortune 100" at bounding box center [0, 0] width 0 height 0
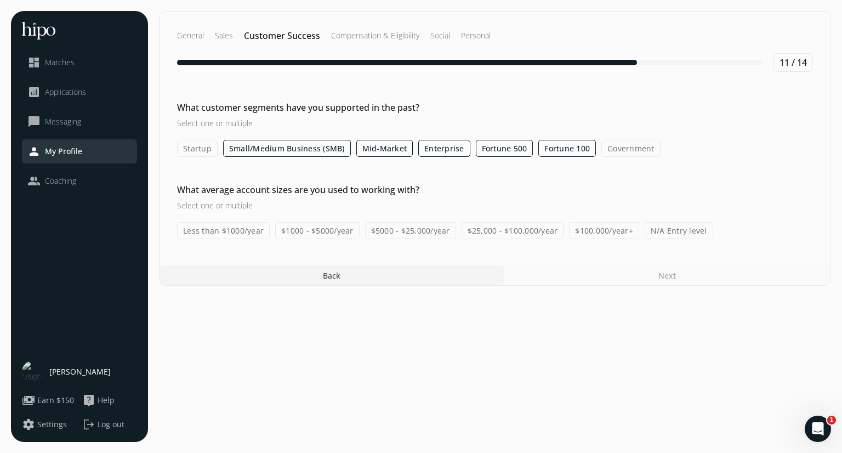
click at [621, 143] on label "Government" at bounding box center [630, 148] width 59 height 17
click at [0, 0] on input "Government" at bounding box center [0, 0] width 0 height 0
click at [574, 233] on label "$100,000/year+" at bounding box center [604, 230] width 70 height 17
click at [0, 0] on input "$100,000/year+" at bounding box center [0, 0] width 0 height 0
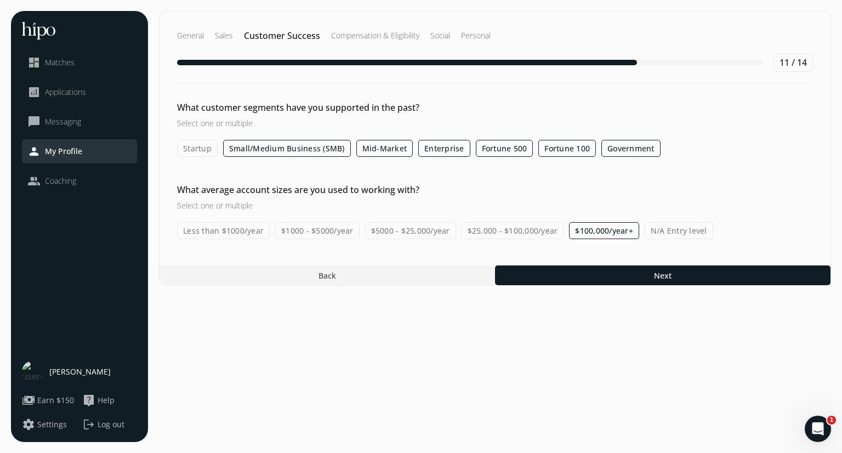
click at [248, 231] on label "Less than $1000/year" at bounding box center [223, 230] width 93 height 17
click at [0, 0] on input "Less than $1000/year" at bounding box center [0, 0] width 0 height 0
click at [317, 222] on label "$1000 - $5000/year" at bounding box center [317, 230] width 84 height 17
click at [0, 0] on input "$1000 - $5000/year" at bounding box center [0, 0] width 0 height 0
click at [414, 220] on div "What average account sizes are you used to working with? Select one or multiple…" at bounding box center [495, 211] width 671 height 56
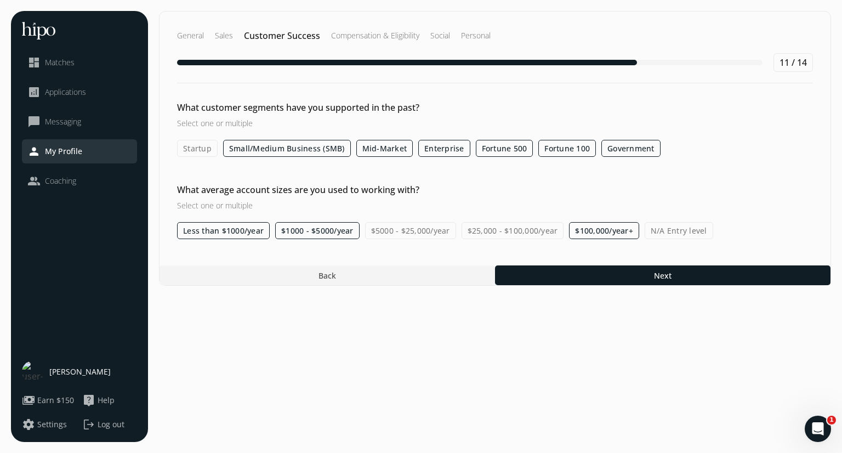
click at [446, 234] on label "$5000 - $25,000/year" at bounding box center [410, 230] width 91 height 17
click at [0, 0] on input "$5000 - $25,000/year" at bounding box center [0, 0] width 0 height 0
click at [491, 233] on label "$25,000 - $100,000/year" at bounding box center [513, 230] width 103 height 17
click at [0, 0] on input "$25,000 - $100,000/year" at bounding box center [0, 0] width 0 height 0
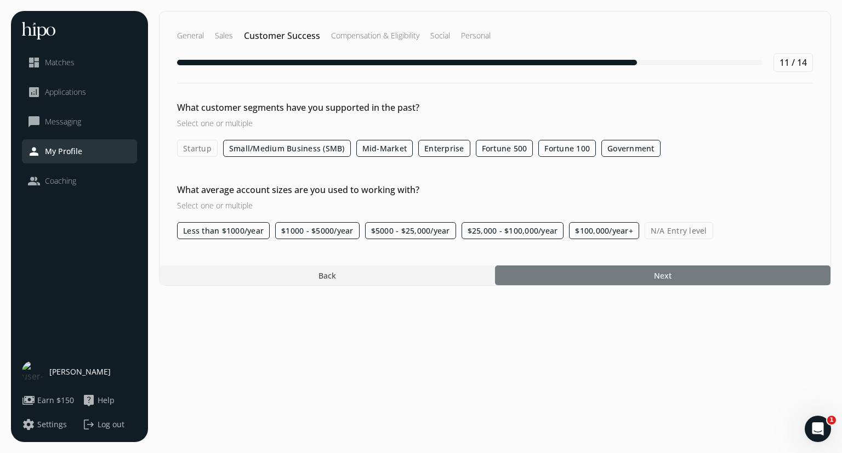
click at [578, 278] on div at bounding box center [662, 275] width 335 height 20
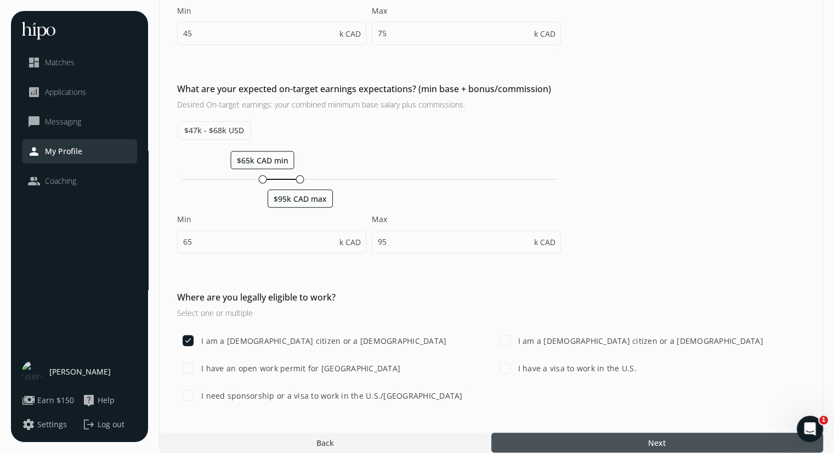
scroll to position [325, 0]
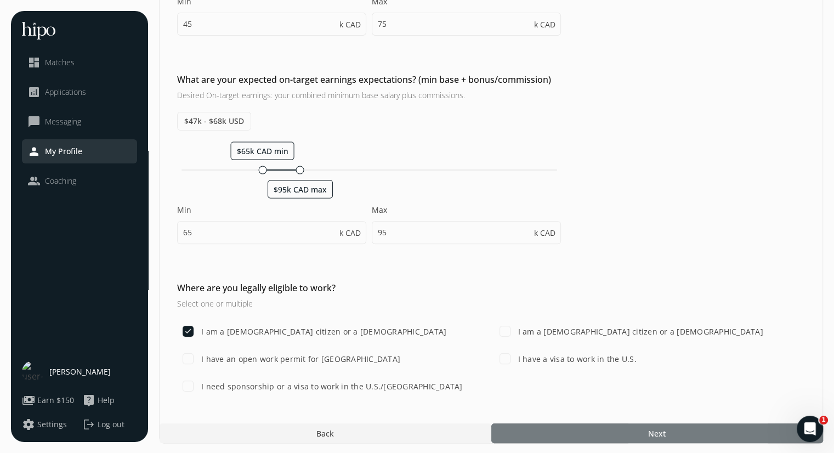
click at [597, 429] on div at bounding box center [657, 433] width 332 height 20
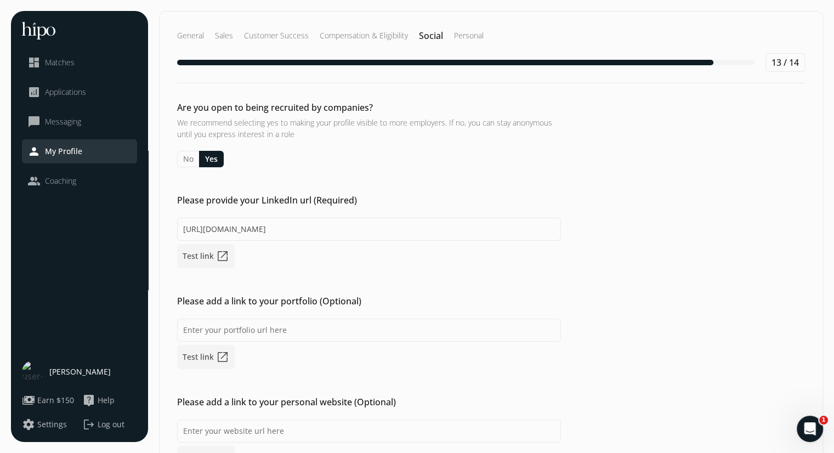
click at [212, 156] on button "Yes" at bounding box center [211, 159] width 25 height 16
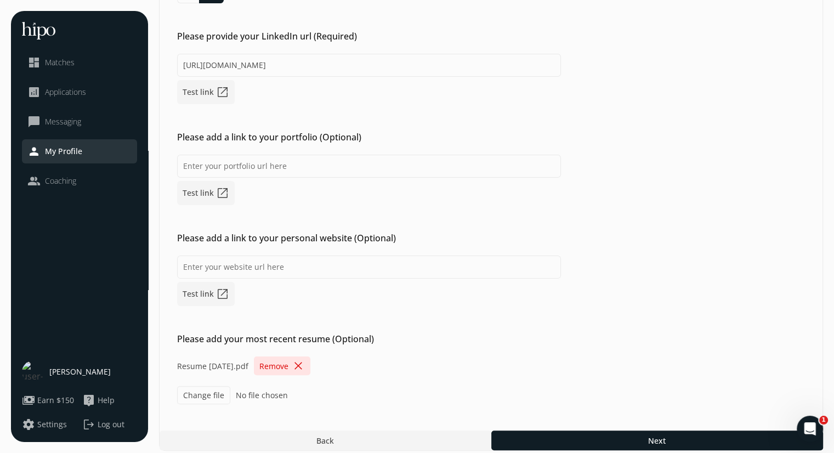
scroll to position [171, 0]
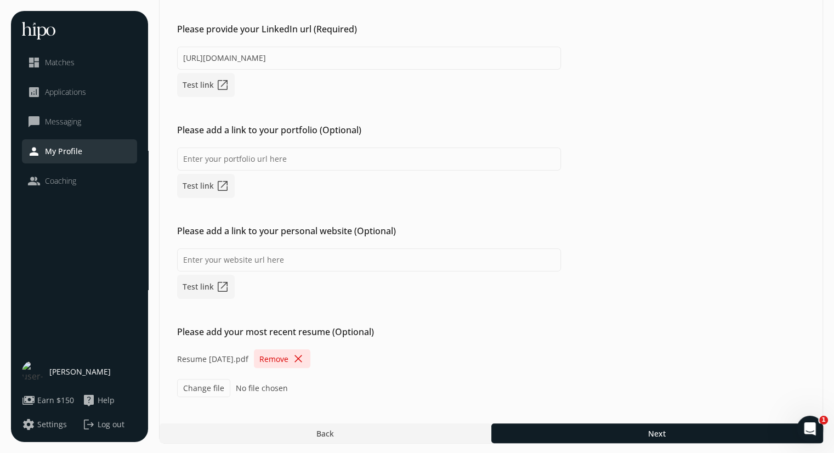
click at [288, 362] on span "Remove" at bounding box center [273, 359] width 29 height 12
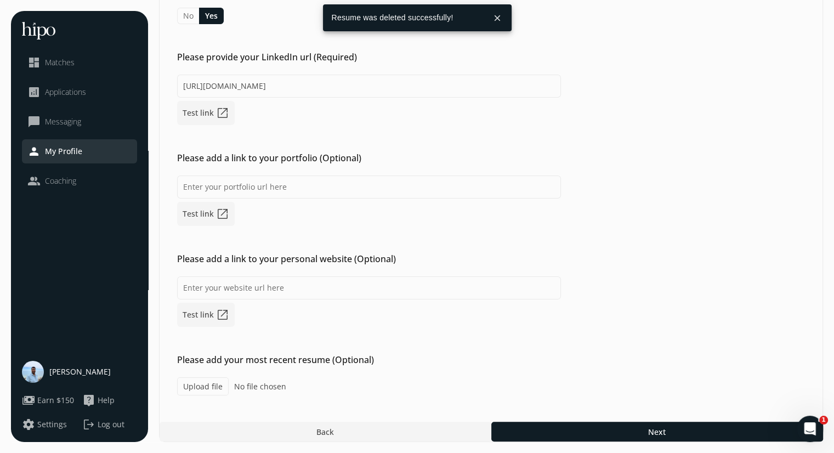
scroll to position [141, 0]
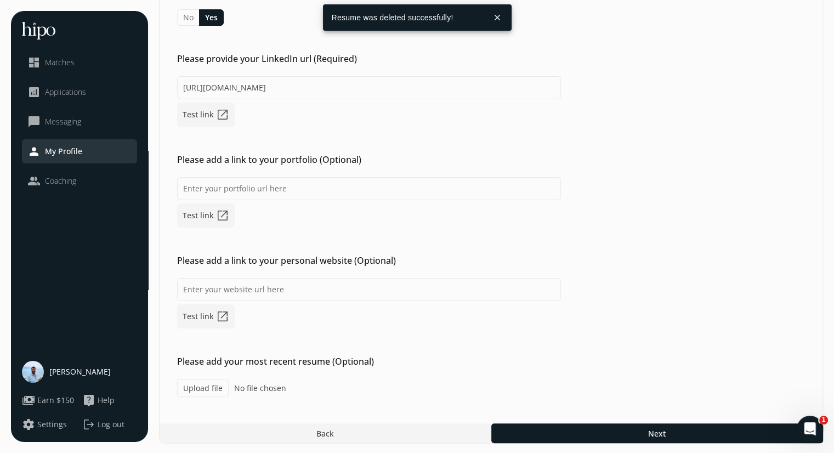
click at [202, 385] on label "Upload file" at bounding box center [203, 388] width 52 height 18
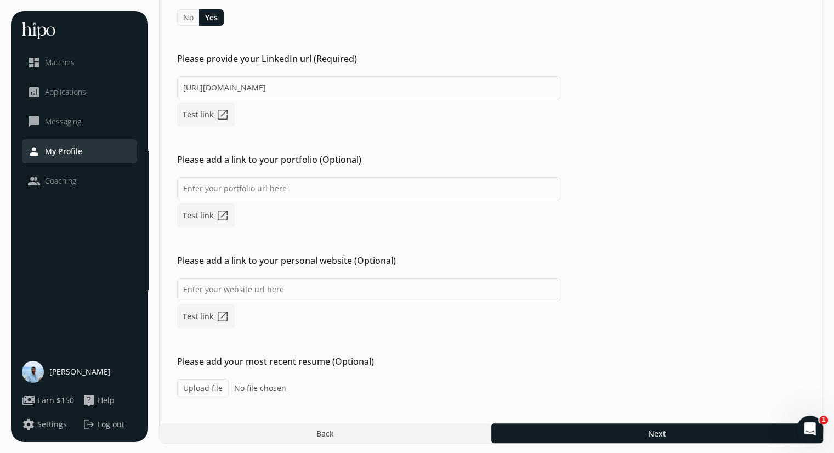
type input "C:\fakepath\Resume MP.pdf"
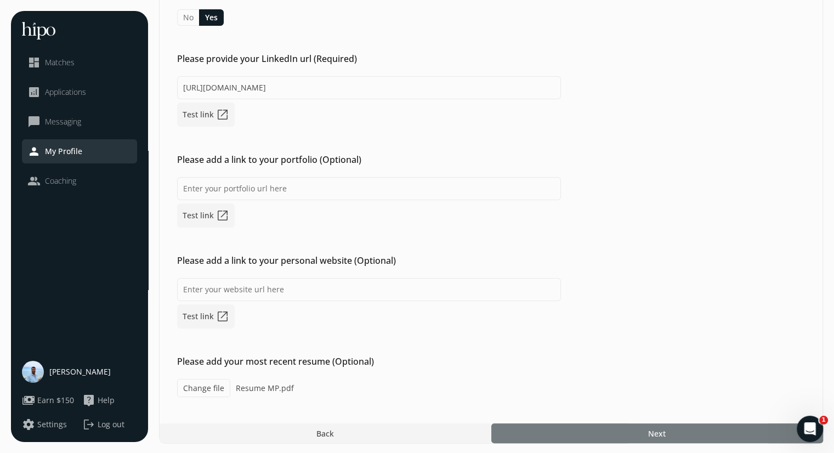
click at [656, 430] on span "Next" at bounding box center [657, 434] width 18 height 12
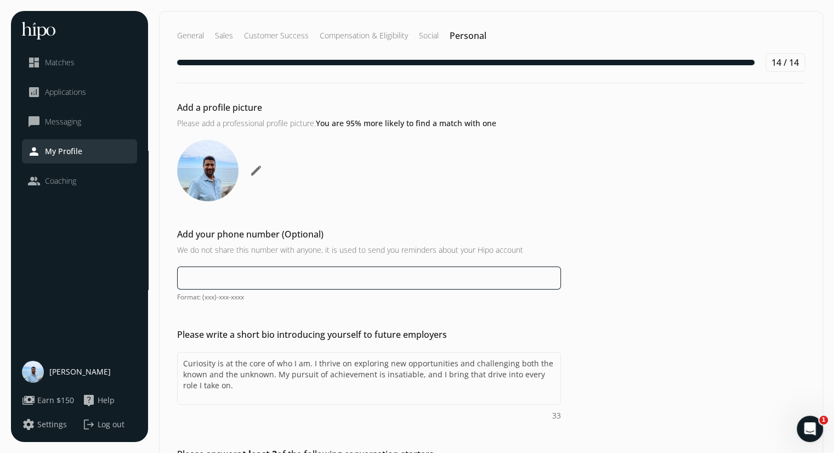
click at [329, 278] on input at bounding box center [369, 277] width 384 height 23
type input "[PHONE_NUMBER]"
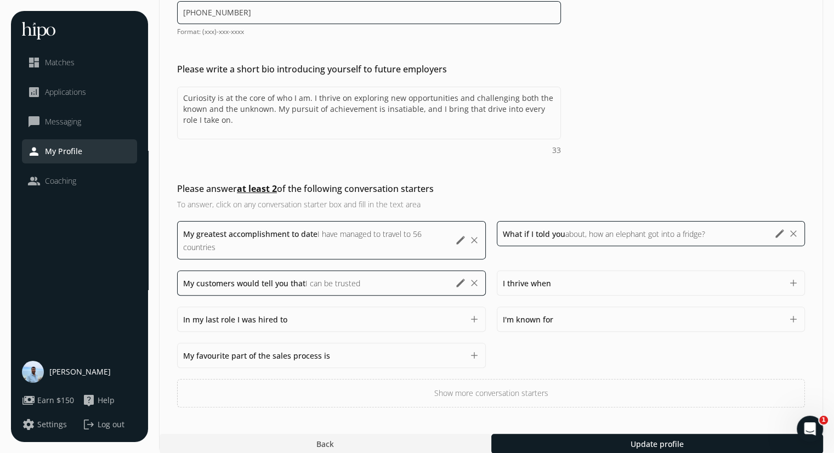
scroll to position [276, 0]
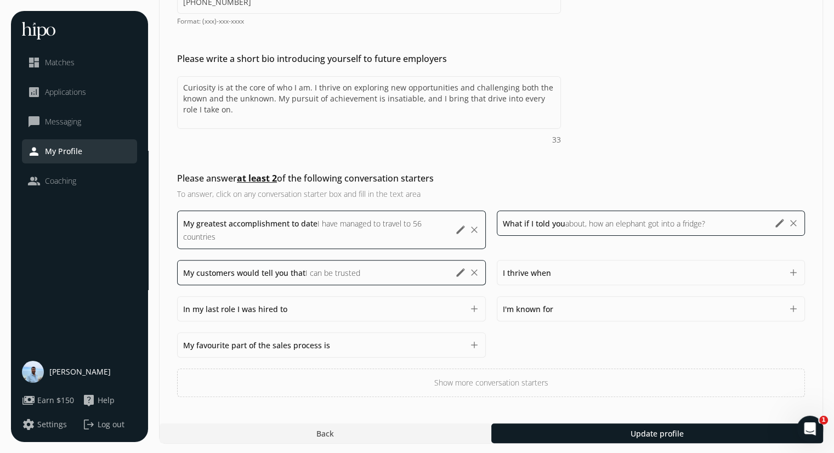
click at [796, 275] on button "add" at bounding box center [793, 272] width 11 height 11
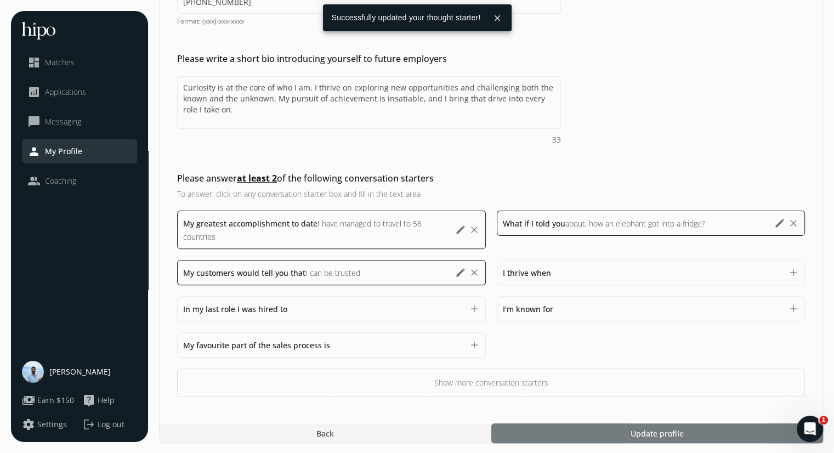
click at [697, 430] on div at bounding box center [657, 433] width 332 height 20
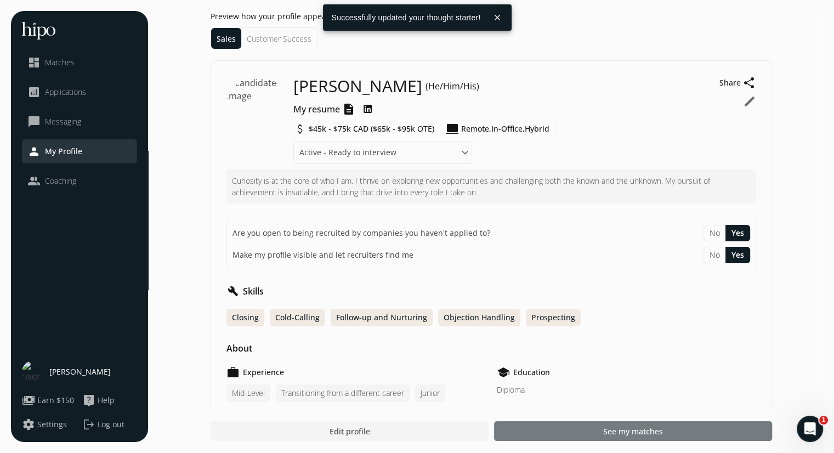
click at [650, 433] on span "See my matches" at bounding box center [633, 431] width 60 height 12
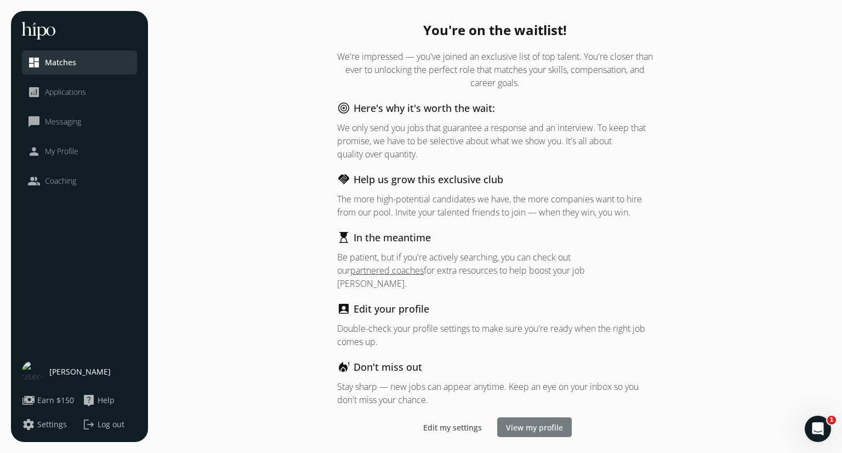
click at [531, 422] on span "View my profile" at bounding box center [534, 428] width 57 height 12
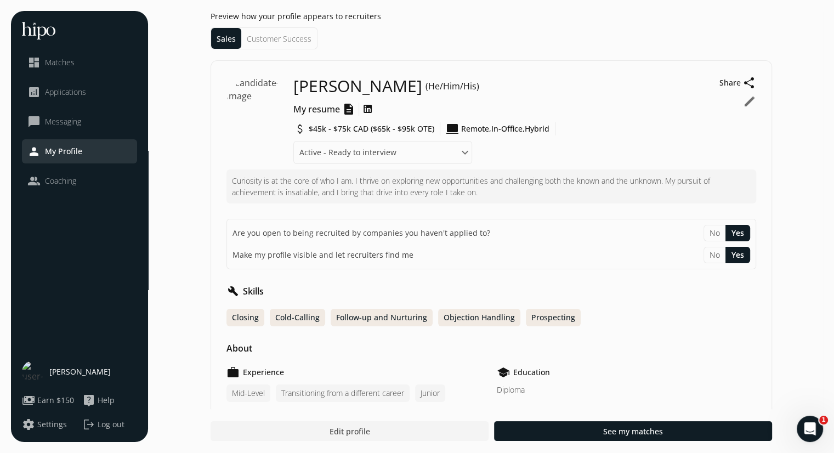
click at [108, 424] on span "Log out" at bounding box center [111, 424] width 27 height 11
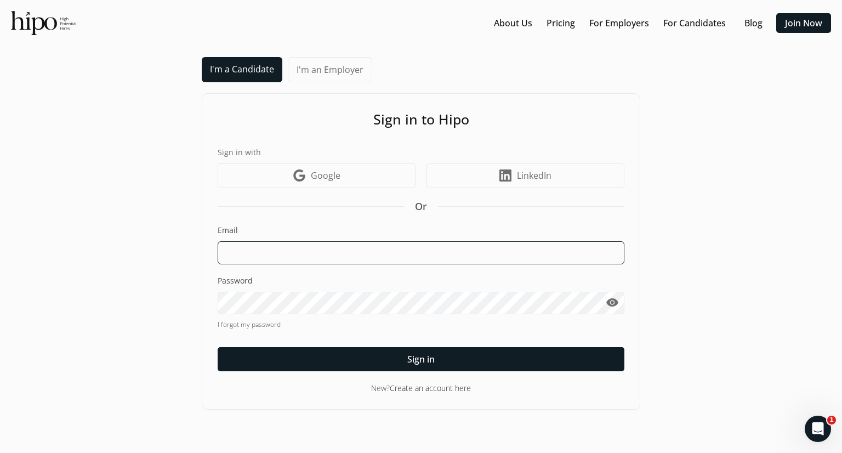
type input "[PERSON_NAME][EMAIL_ADDRESS][DOMAIN_NAME]"
